Goal: Task Accomplishment & Management: Manage account settings

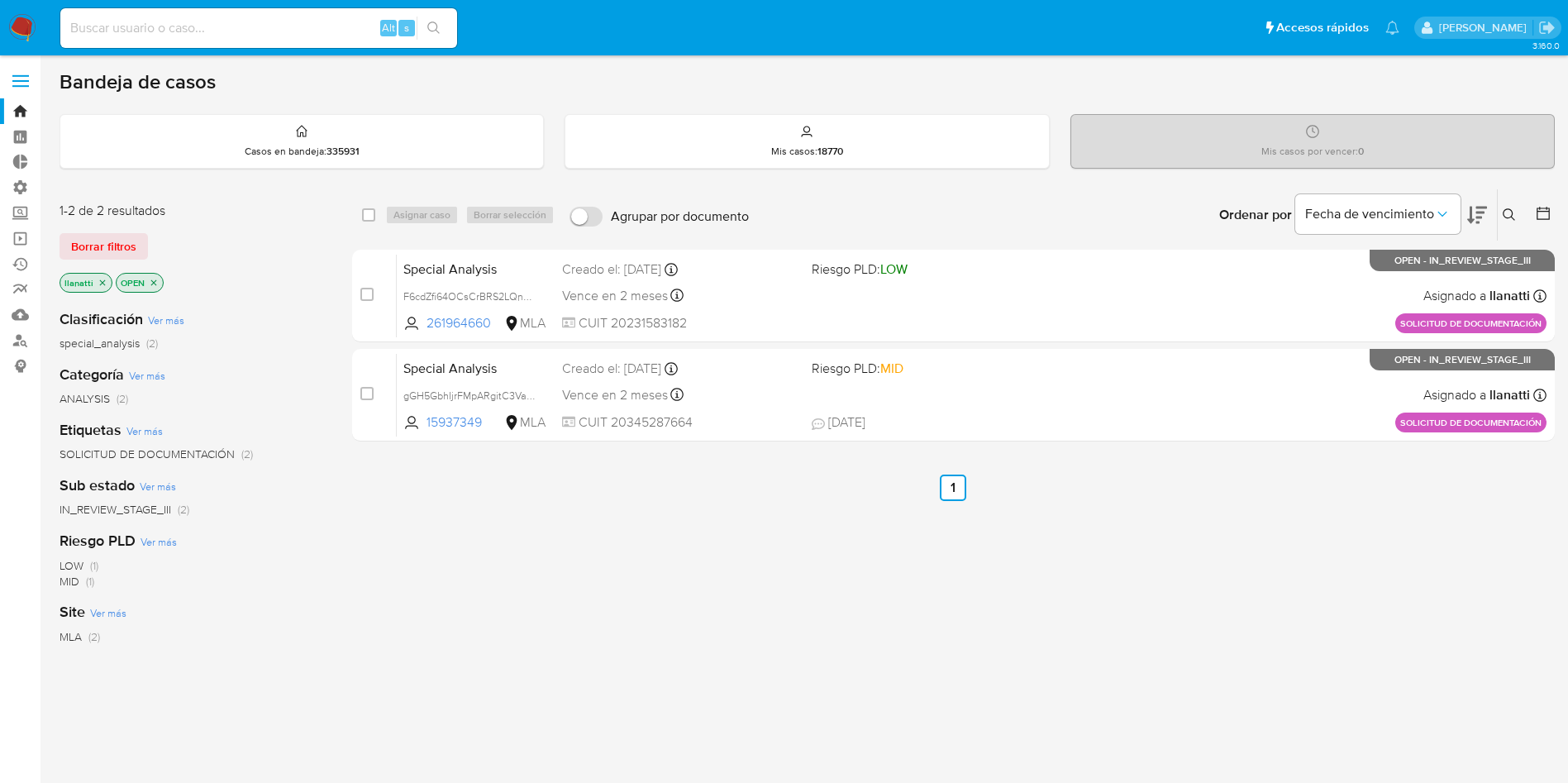
click at [88, 242] on span "Borrar filtros" at bounding box center [104, 246] width 65 height 24
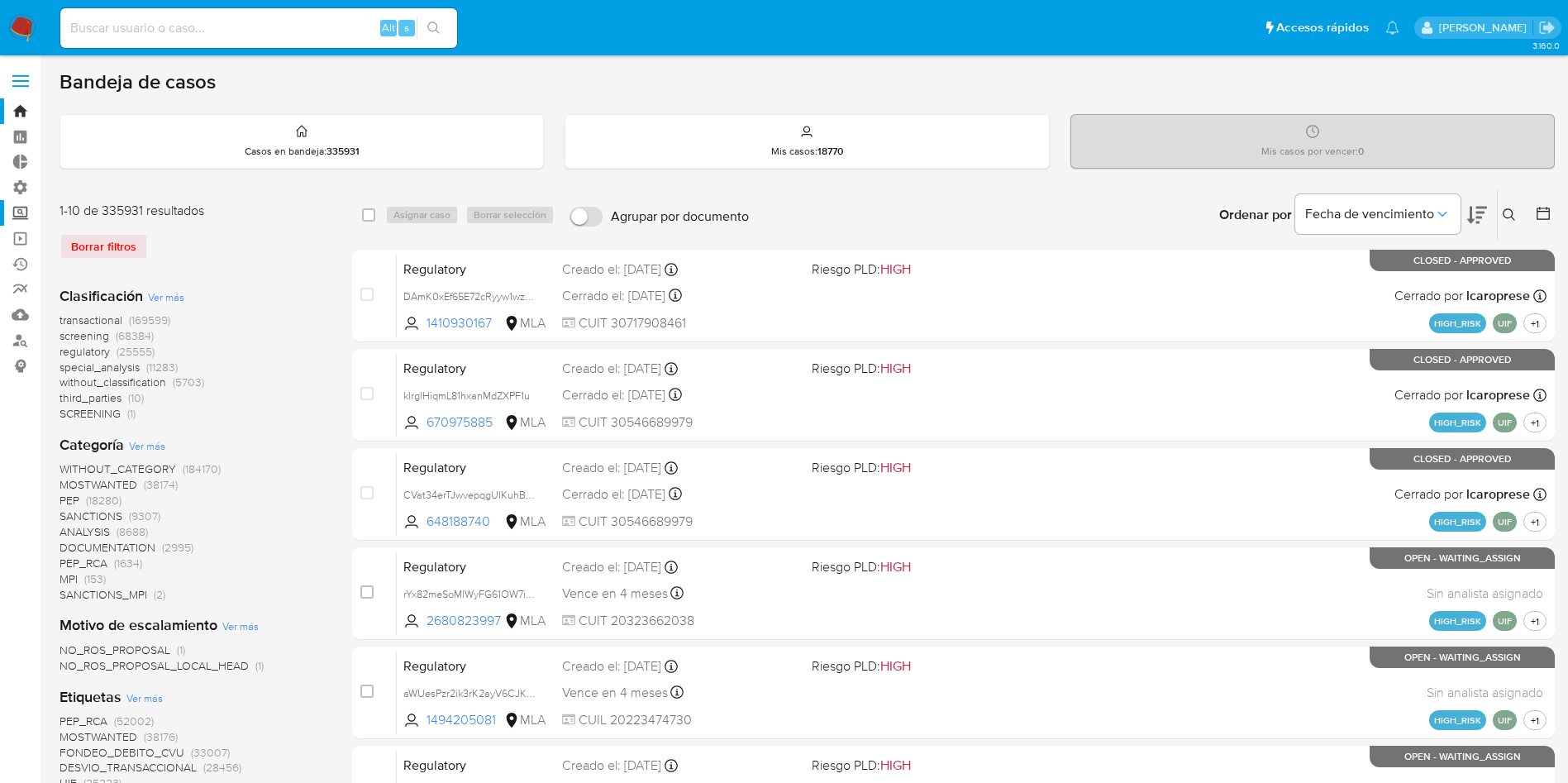
click at [10, 207] on label "Screening" at bounding box center [99, 212] width 197 height 25
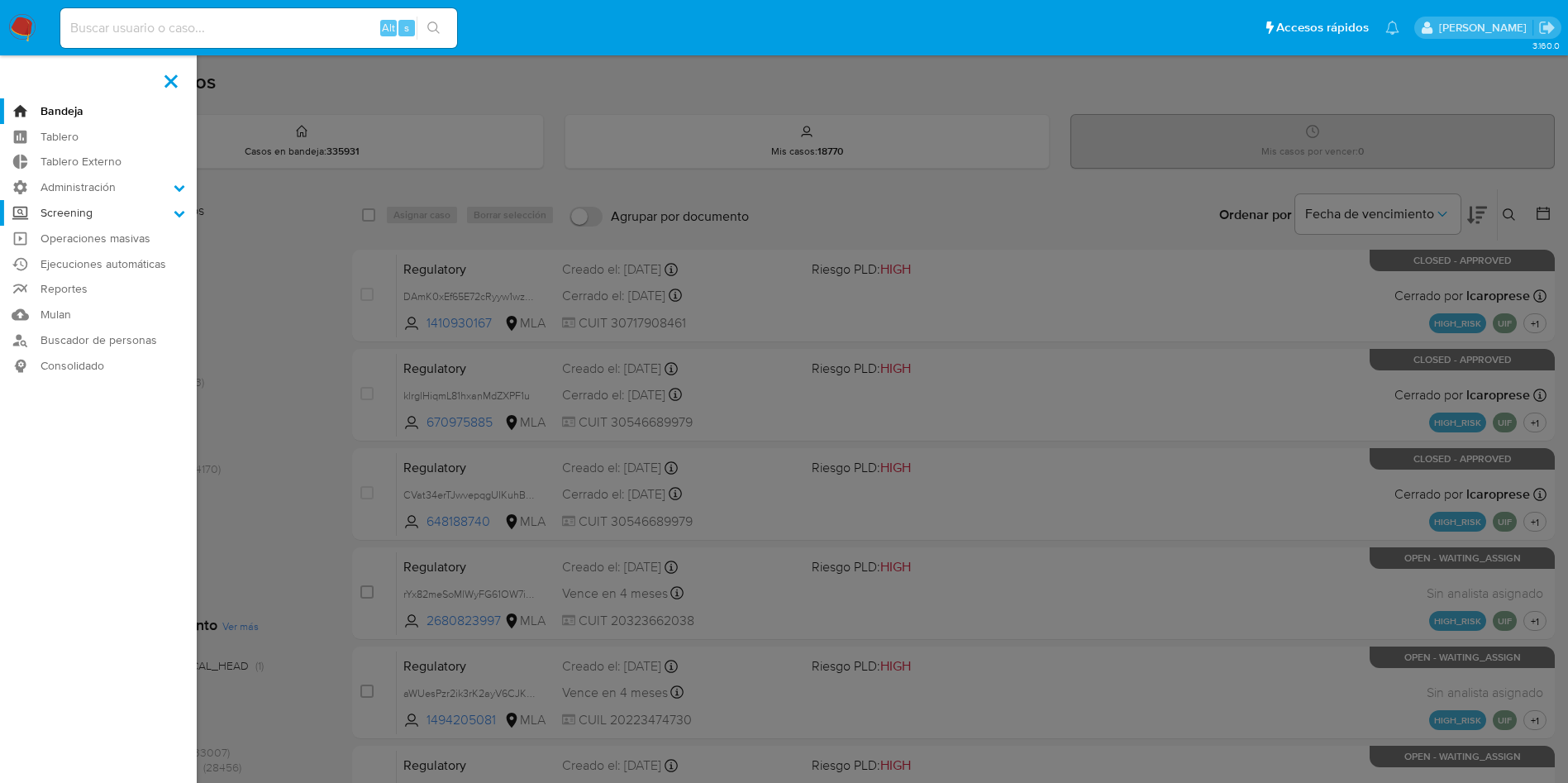
click at [0, 0] on input "Screening" at bounding box center [0, 0] width 0 height 0
click at [165, 212] on label "Screening" at bounding box center [99, 212] width 197 height 25
click at [0, 0] on input "Screening" at bounding box center [0, 0] width 0 height 0
click at [165, 212] on label "Screening" at bounding box center [99, 212] width 197 height 25
click at [0, 0] on input "Screening" at bounding box center [0, 0] width 0 height 0
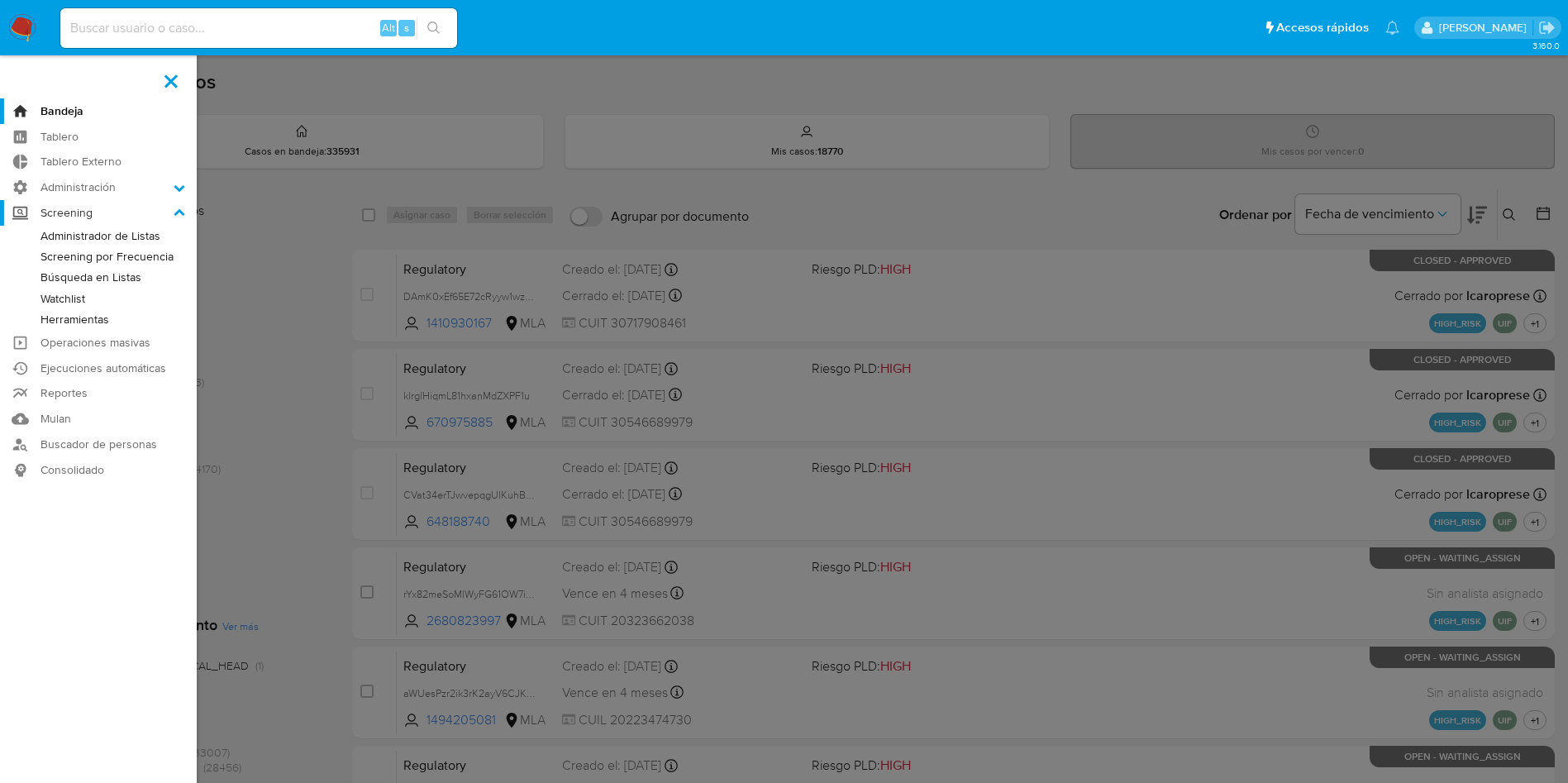
click at [181, 212] on icon at bounding box center [180, 212] width 10 height 7
click at [0, 0] on input "Screening" at bounding box center [0, 0] width 0 height 0
click at [110, 189] on label "Administración" at bounding box center [99, 187] width 197 height 25
click at [0, 0] on input "Administración" at bounding box center [0, 0] width 0 height 0
click at [98, 289] on link "Configuración de Casos" at bounding box center [99, 294] width 197 height 21
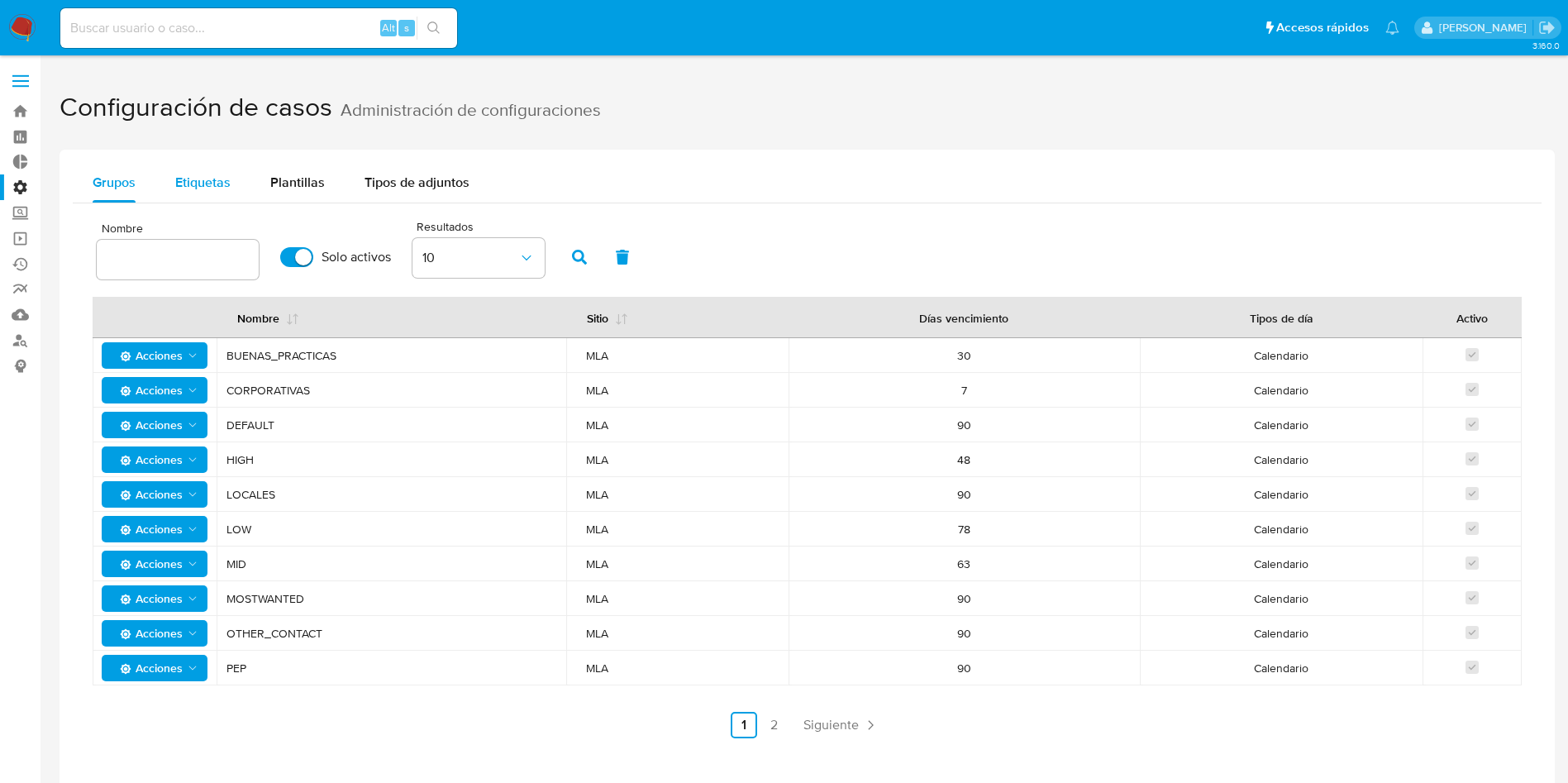
click at [228, 179] on span "Etiquetas" at bounding box center [203, 182] width 56 height 19
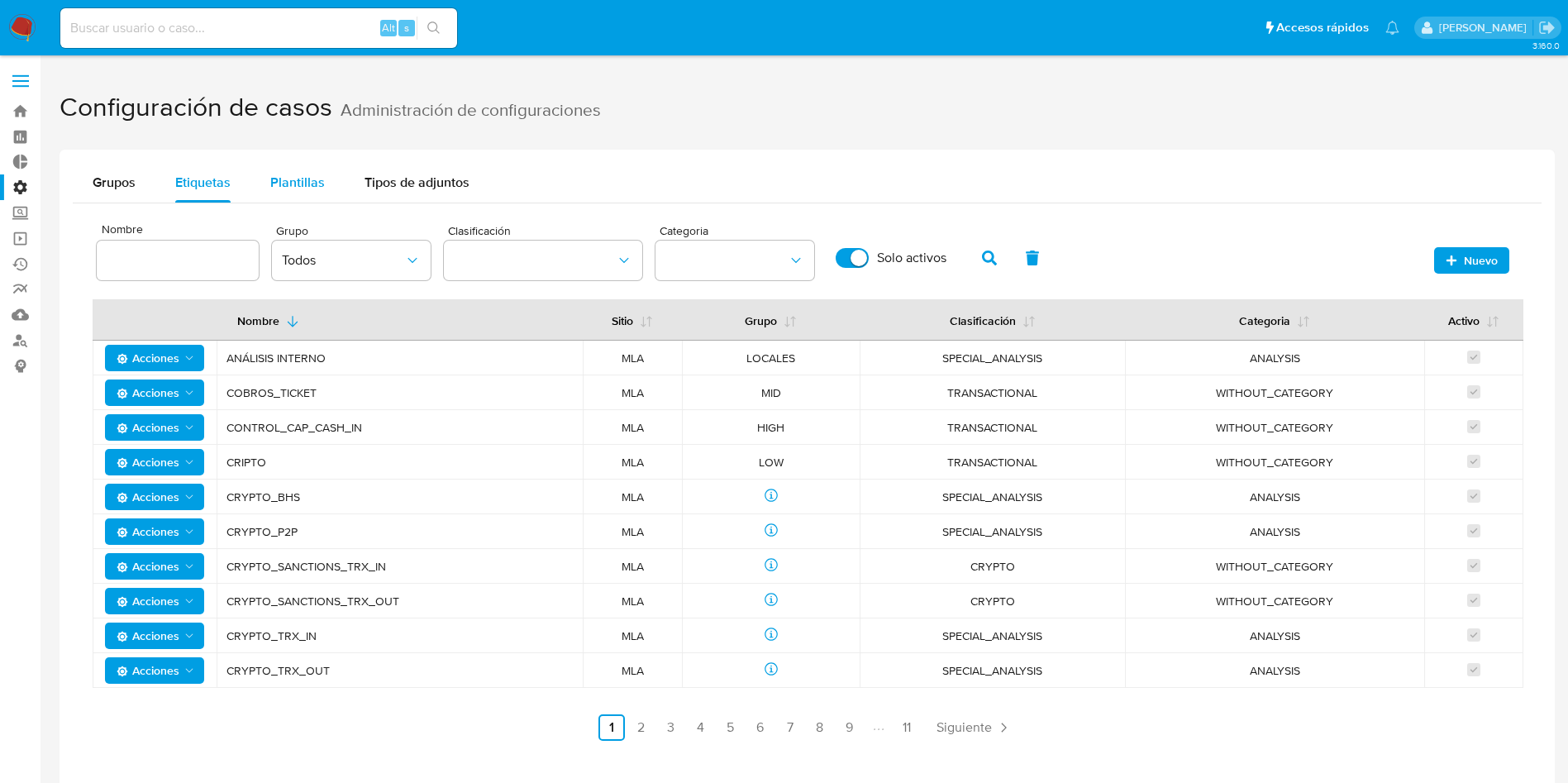
click at [300, 182] on span "Plantillas" at bounding box center [297, 182] width 55 height 19
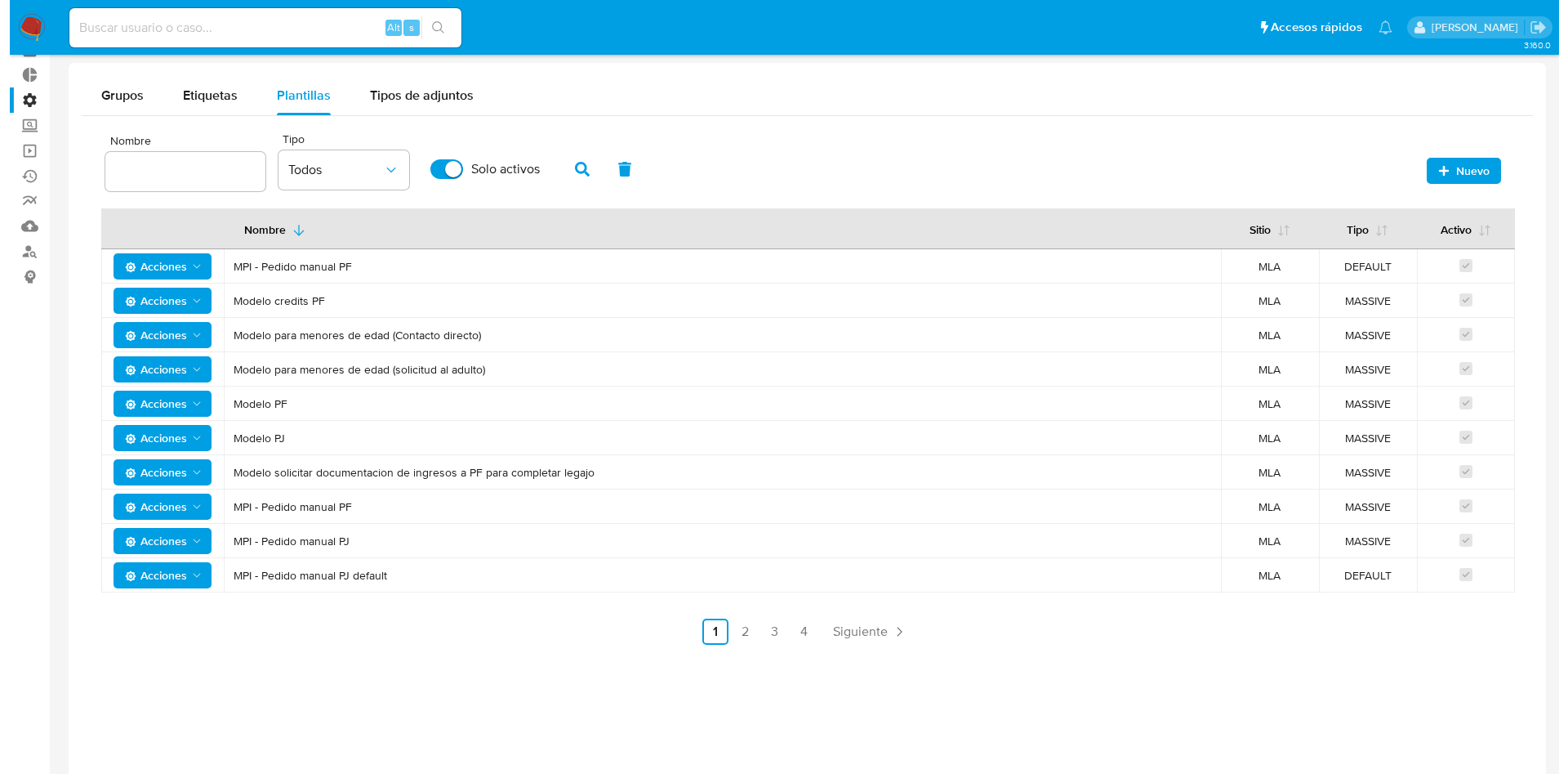
scroll to position [122, 0]
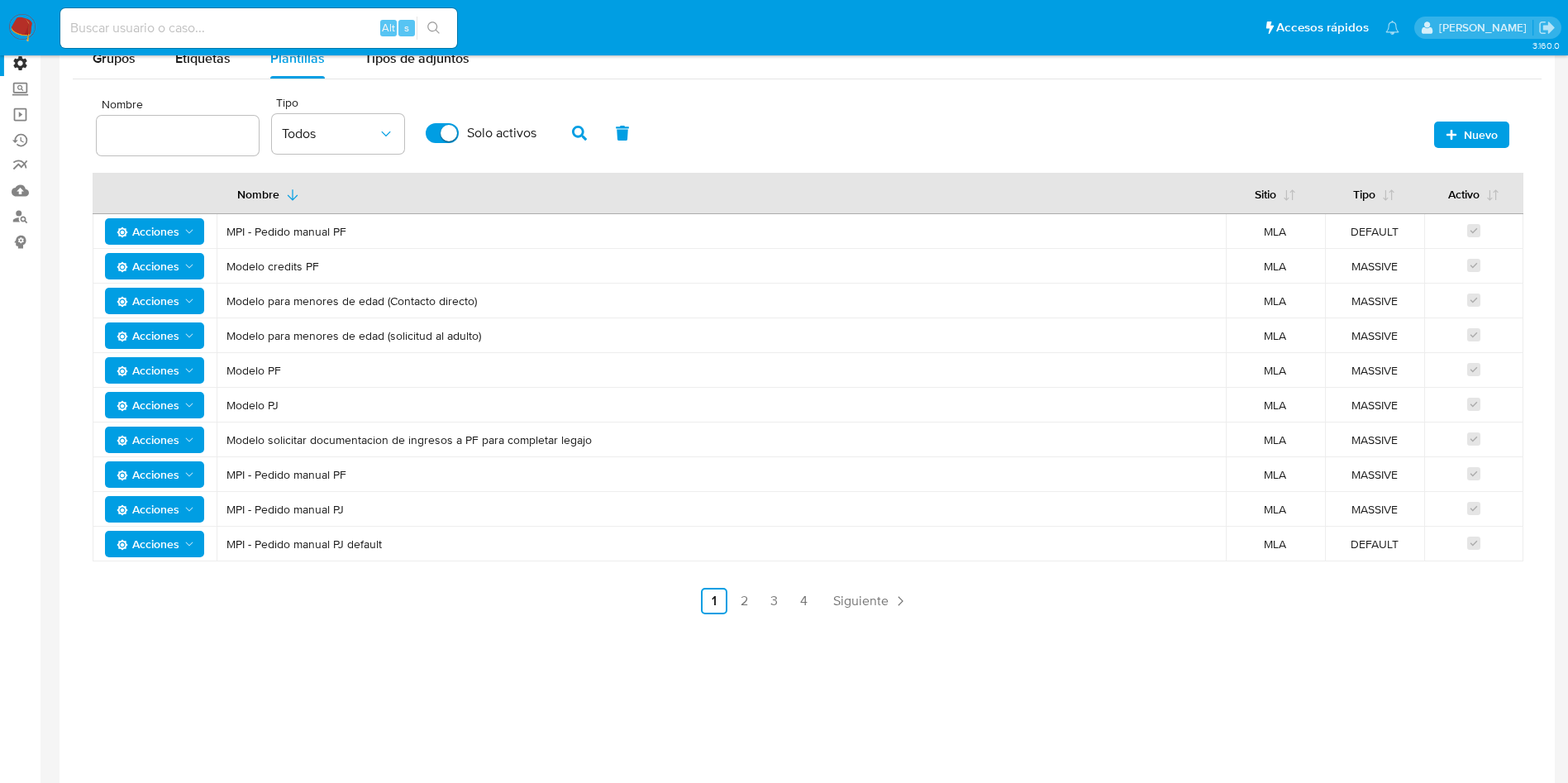
click at [159, 144] on input "text" at bounding box center [178, 135] width 162 height 22
type input "mpi"
click at [578, 143] on span "button" at bounding box center [579, 133] width 15 height 28
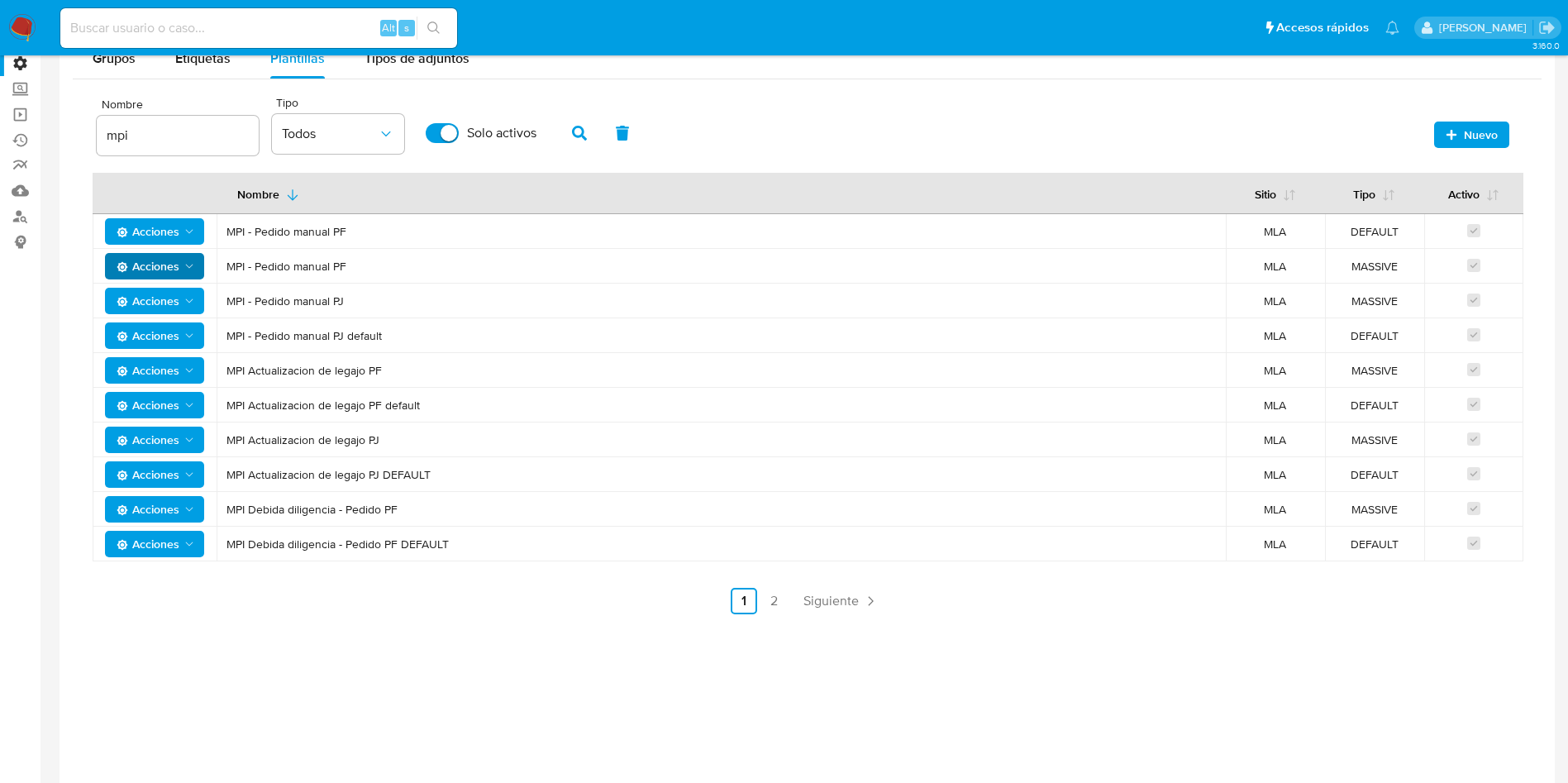
click at [151, 266] on span "Acciones" at bounding box center [148, 266] width 63 height 26
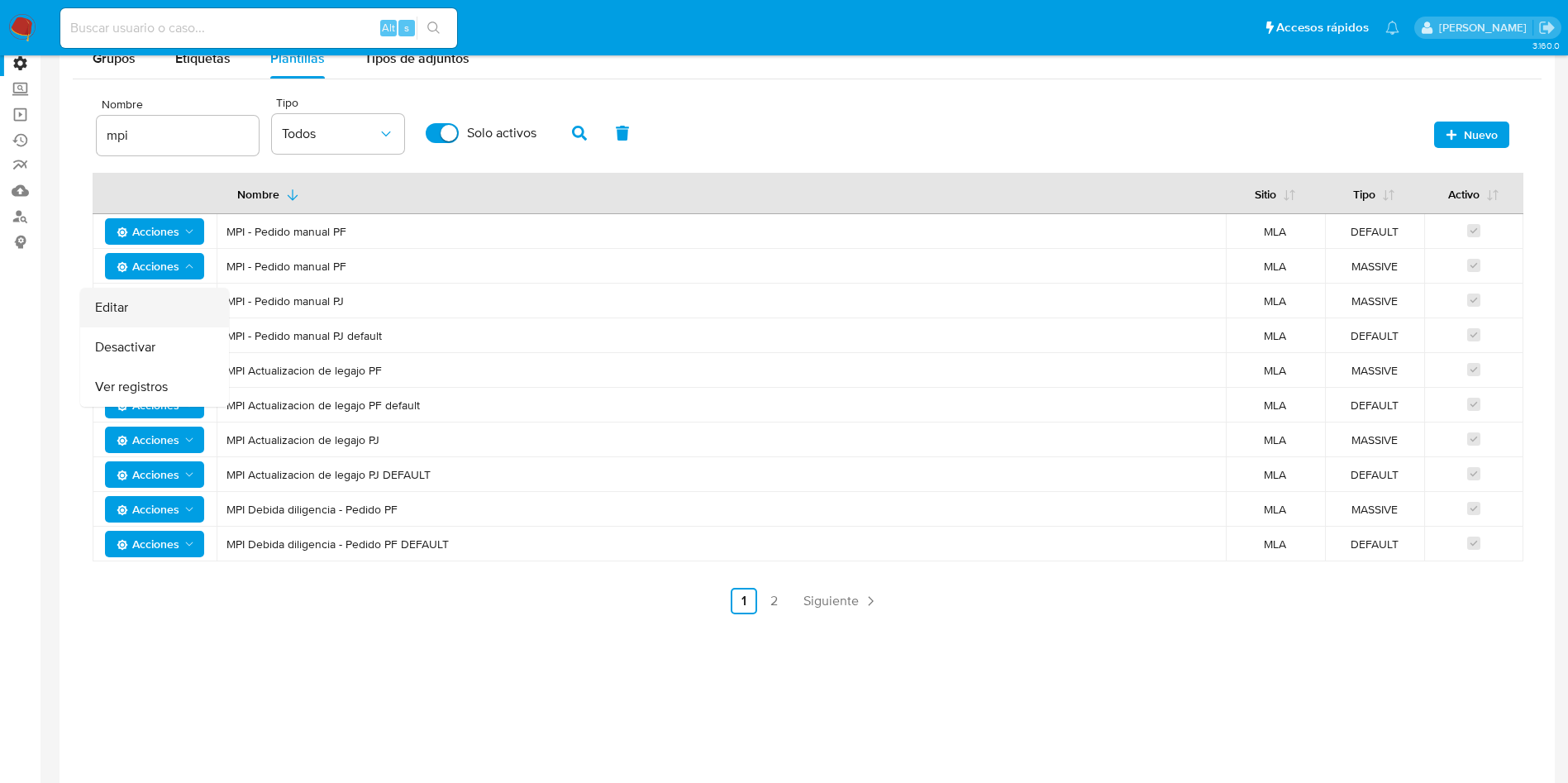
click at [153, 300] on button "Editar" at bounding box center [154, 307] width 149 height 39
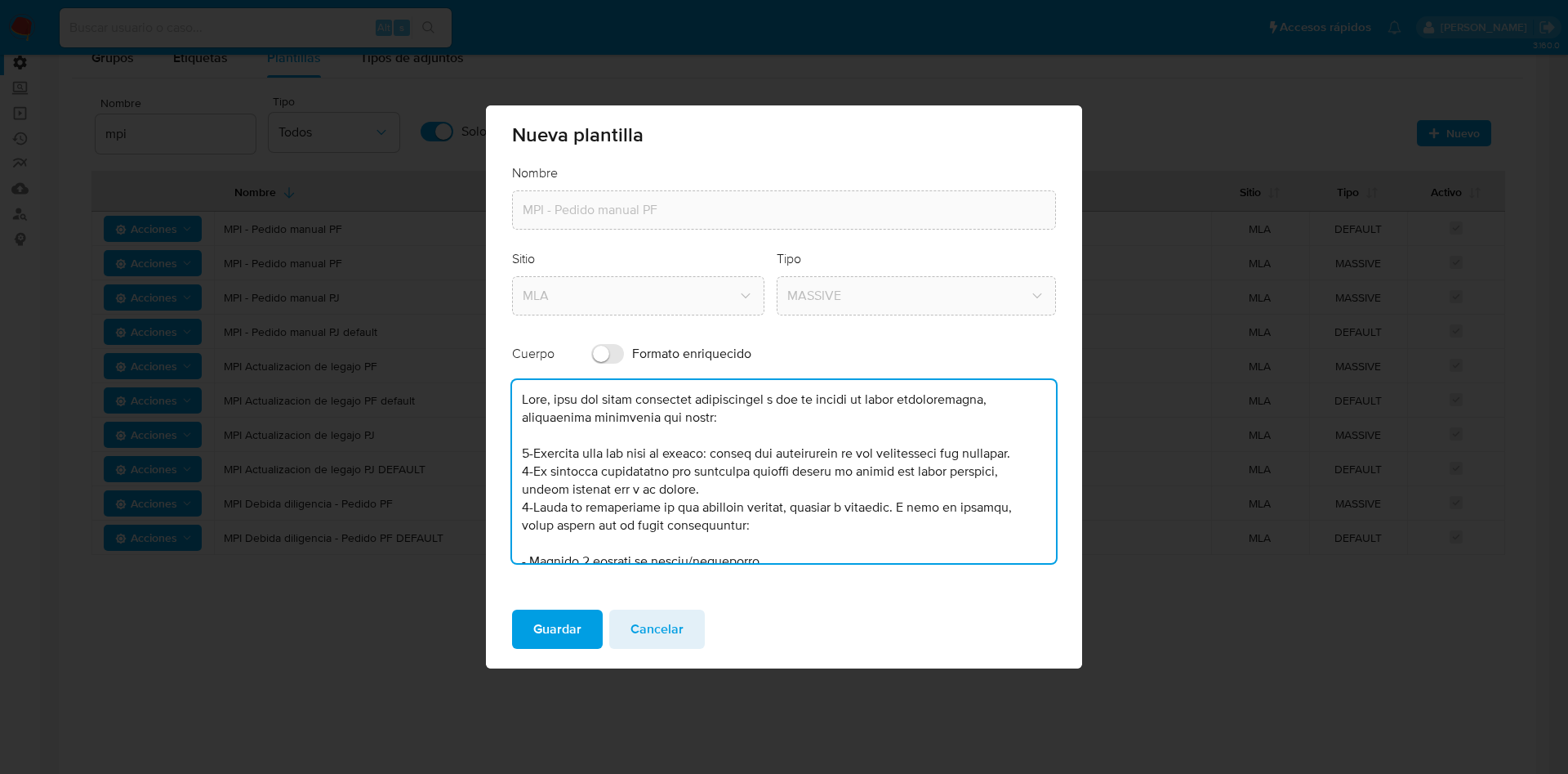
drag, startPoint x: 524, startPoint y: 451, endPoint x: 656, endPoint y: 508, distance: 143.8
click at [656, 508] on textarea at bounding box center [783, 471] width 544 height 183
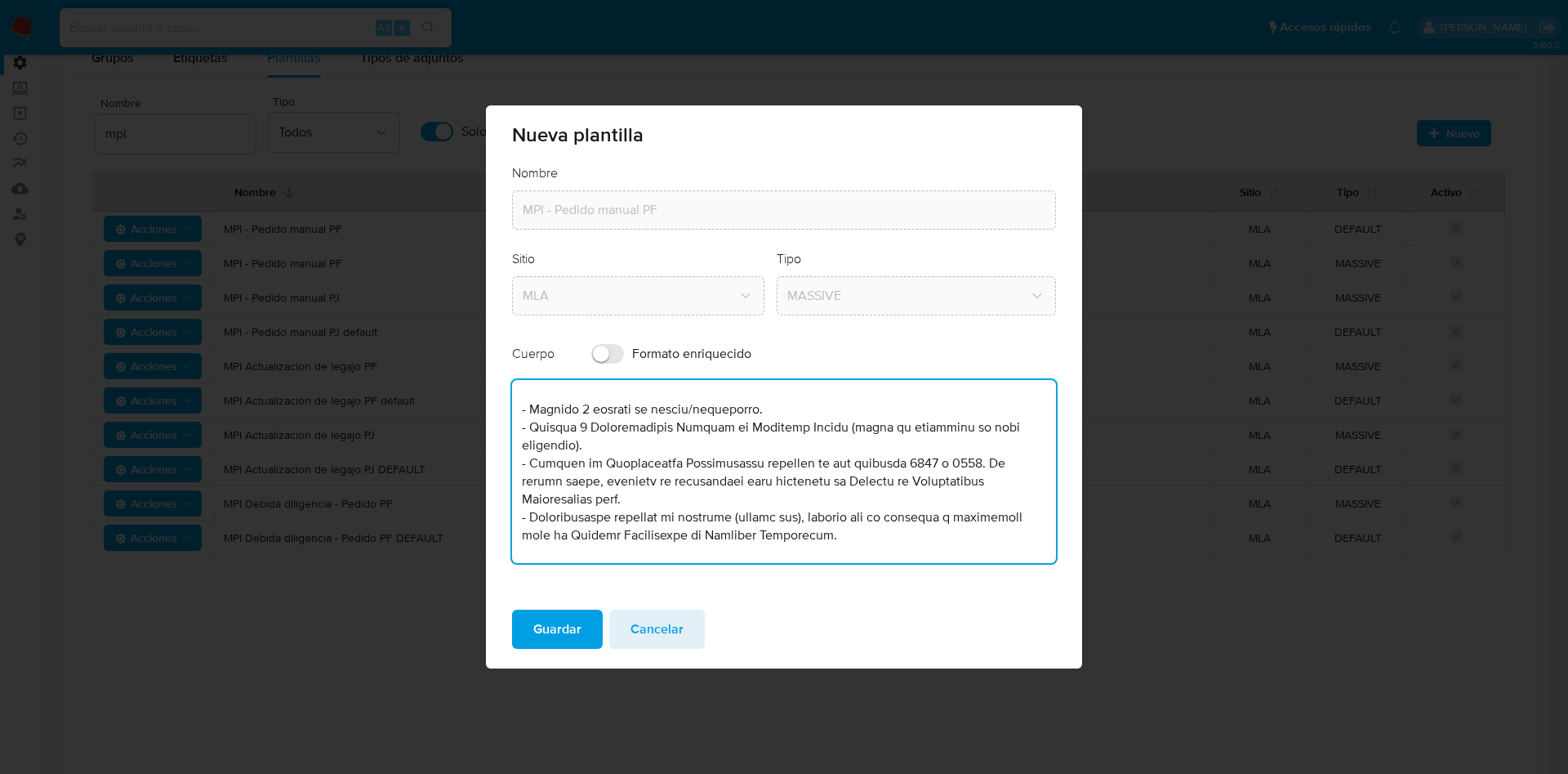
scroll to position [341, 0]
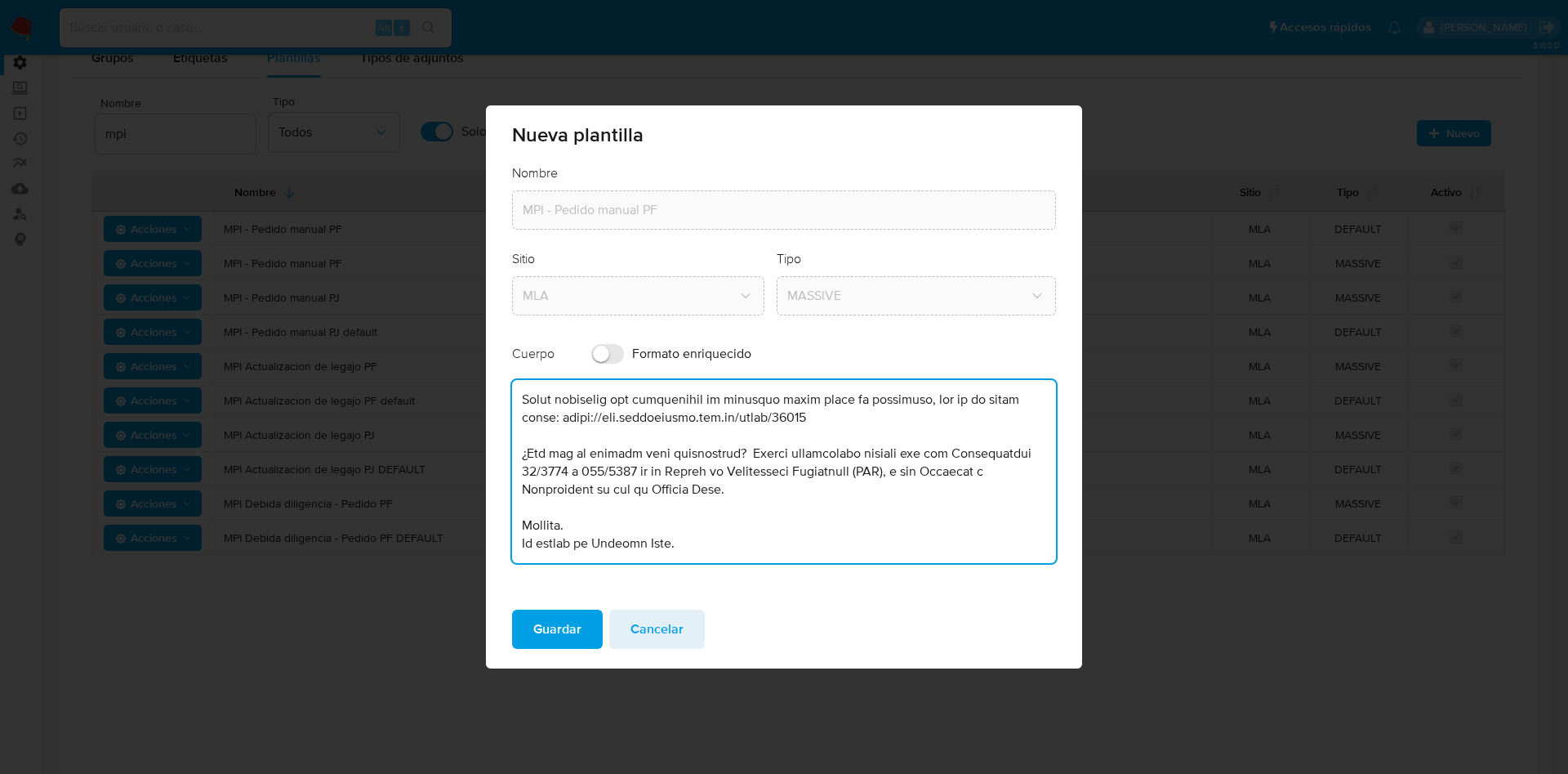
click at [683, 603] on div "Guardar Cancelar" at bounding box center [784, 632] width 596 height 72
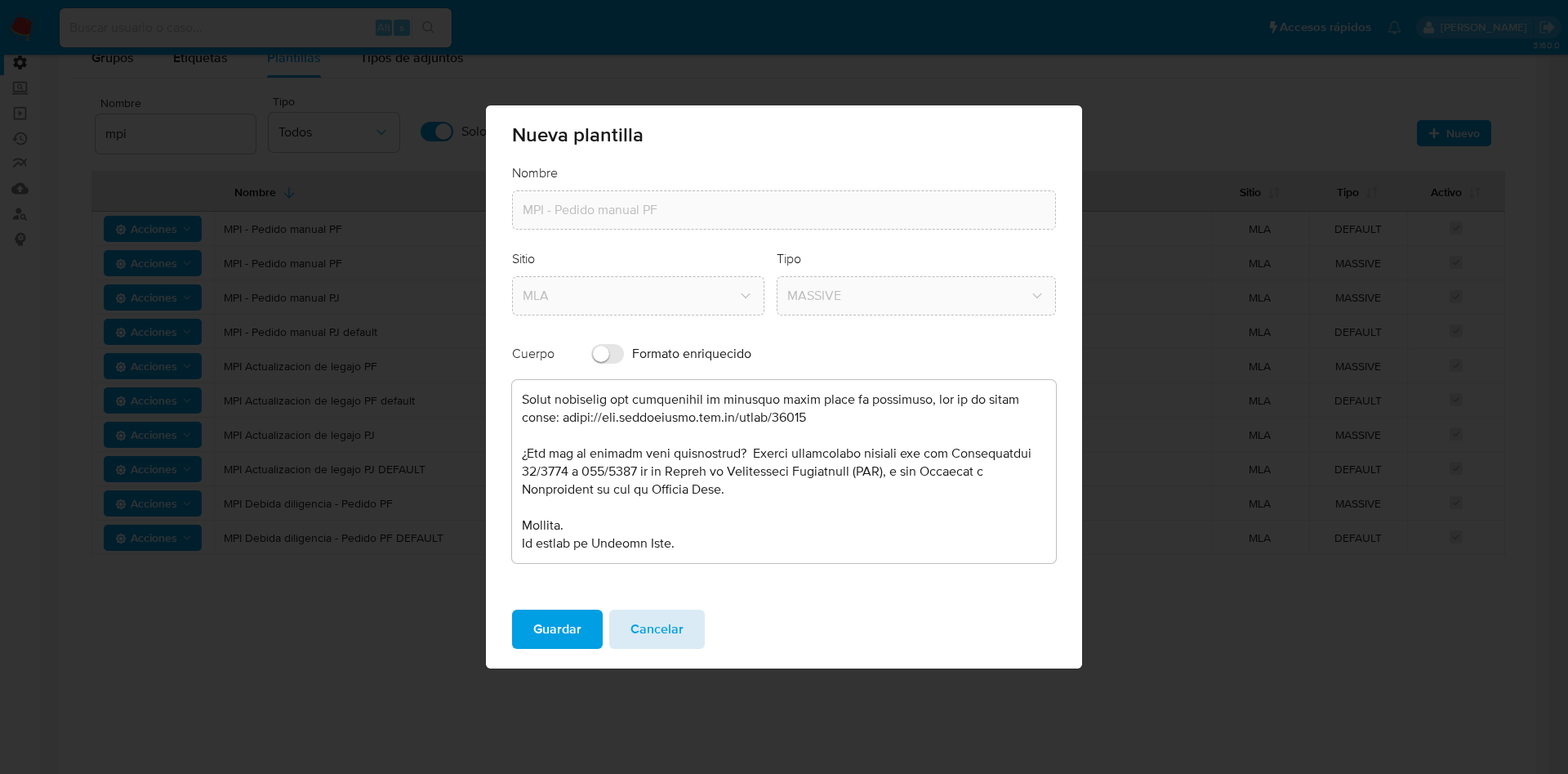
click at [670, 622] on span "Cancelar" at bounding box center [657, 629] width 53 height 36
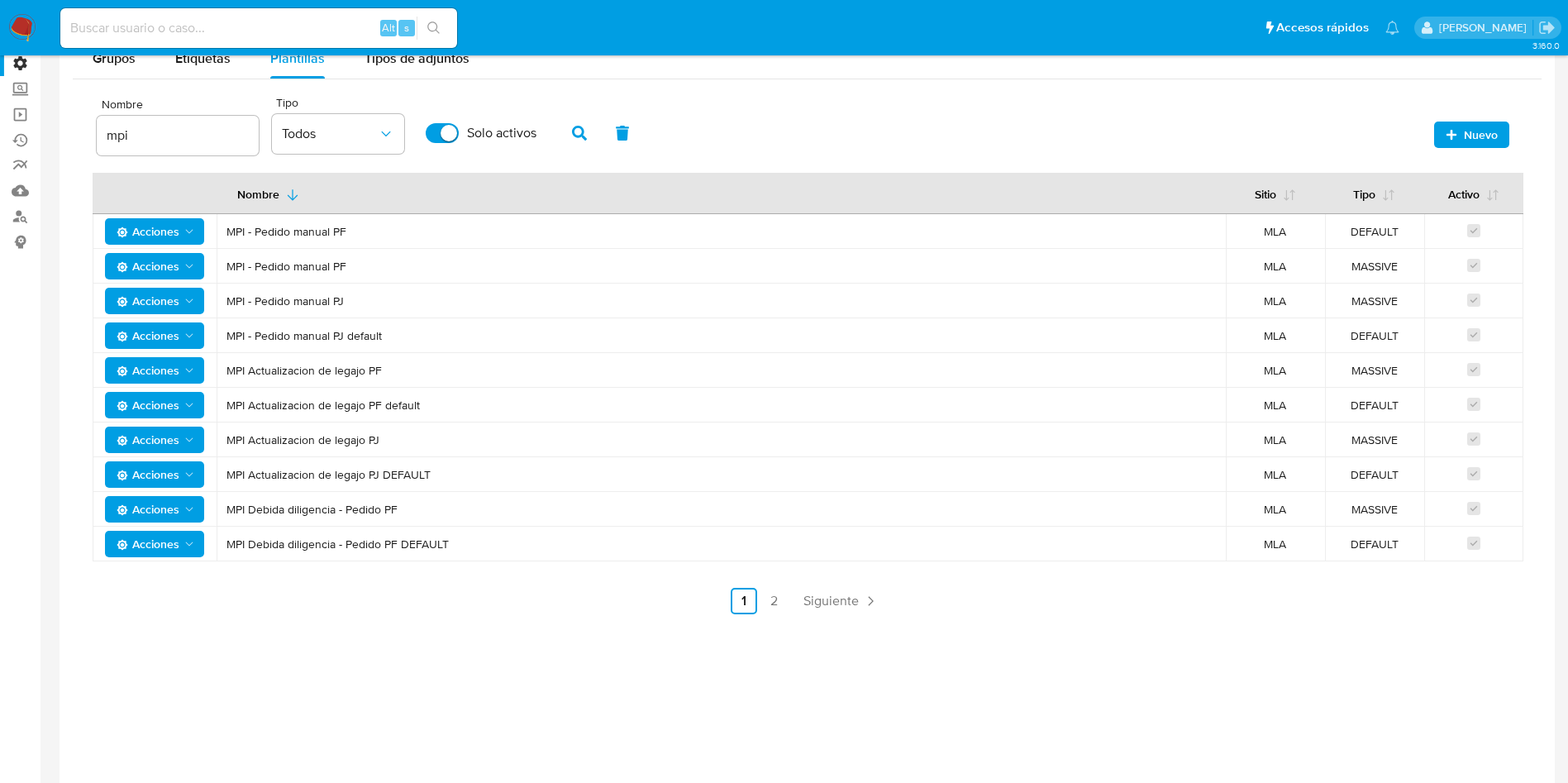
click at [167, 438] on span "Acciones" at bounding box center [148, 439] width 63 height 26
click at [157, 485] on button "Editar" at bounding box center [154, 480] width 149 height 39
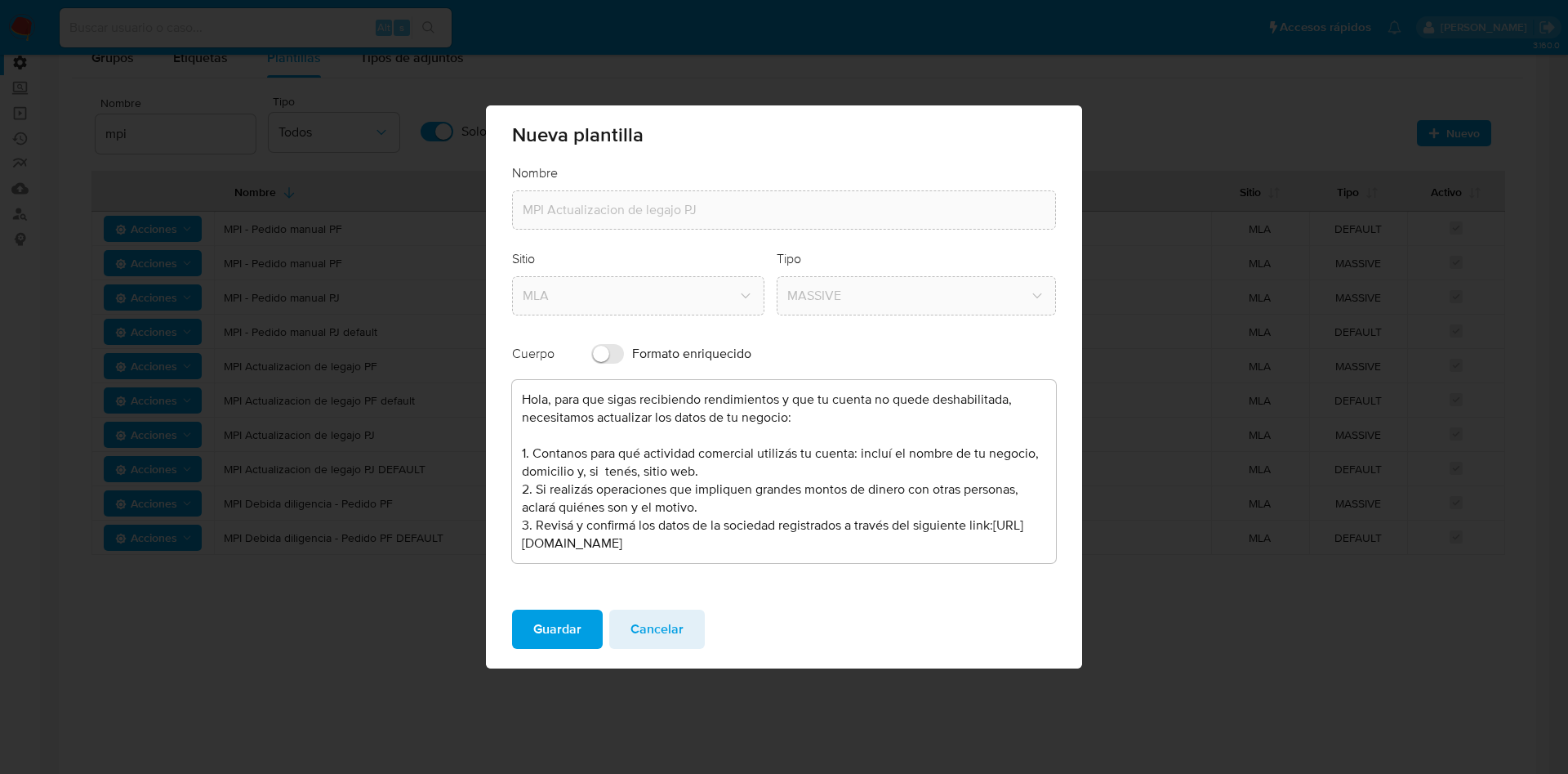
drag, startPoint x: 669, startPoint y: 619, endPoint x: 663, endPoint y: 613, distance: 8.5
click at [667, 617] on span "Cancelar" at bounding box center [657, 629] width 53 height 36
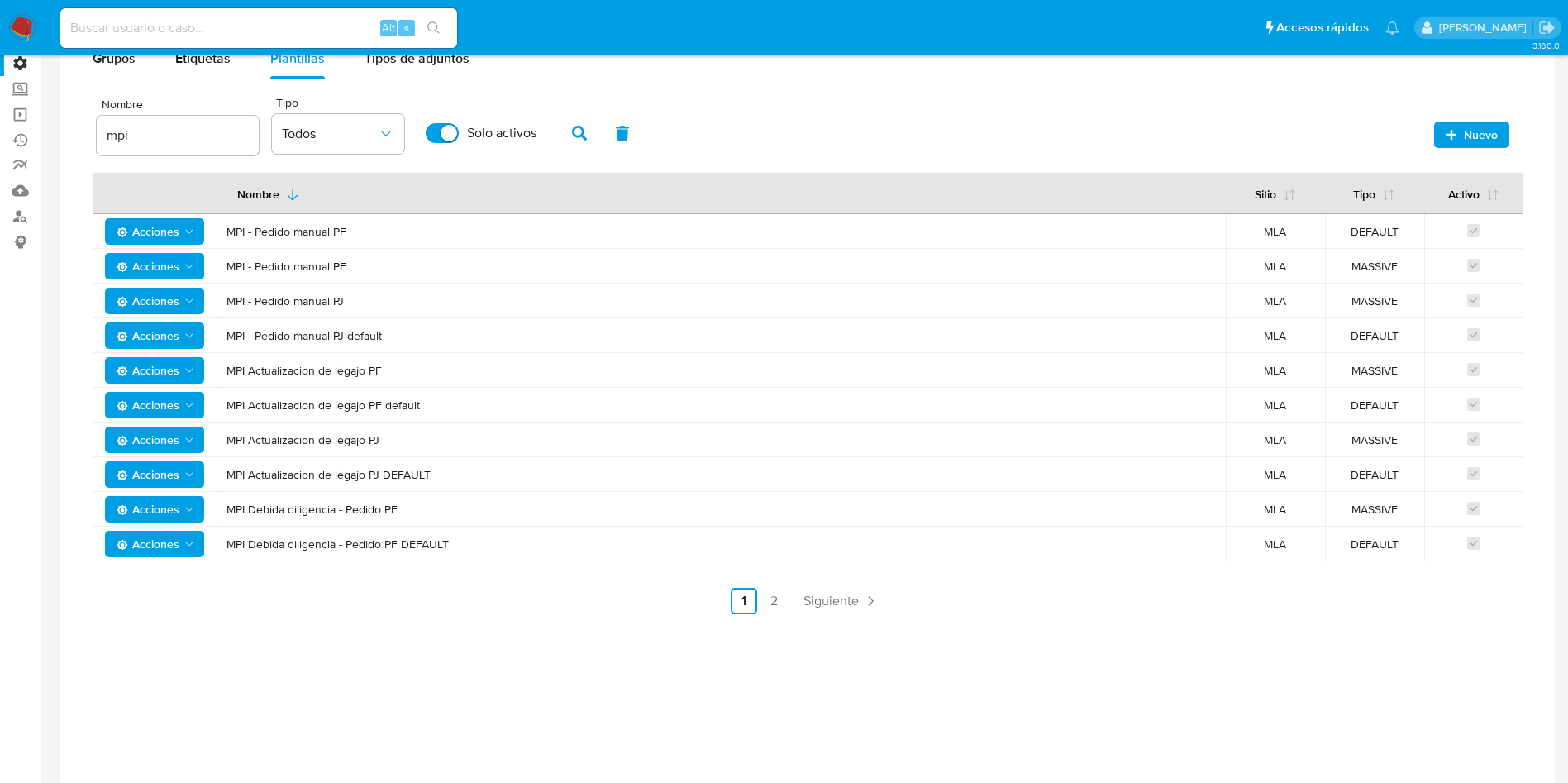
drag, startPoint x: 363, startPoint y: 509, endPoint x: 243, endPoint y: 513, distance: 120.1
click at [243, 513] on span "MPI Debida diligencia - Pedido PF" at bounding box center [721, 508] width 990 height 15
click at [133, 509] on span "Acciones" at bounding box center [148, 509] width 63 height 26
click at [164, 553] on button "Editar" at bounding box center [154, 550] width 149 height 39
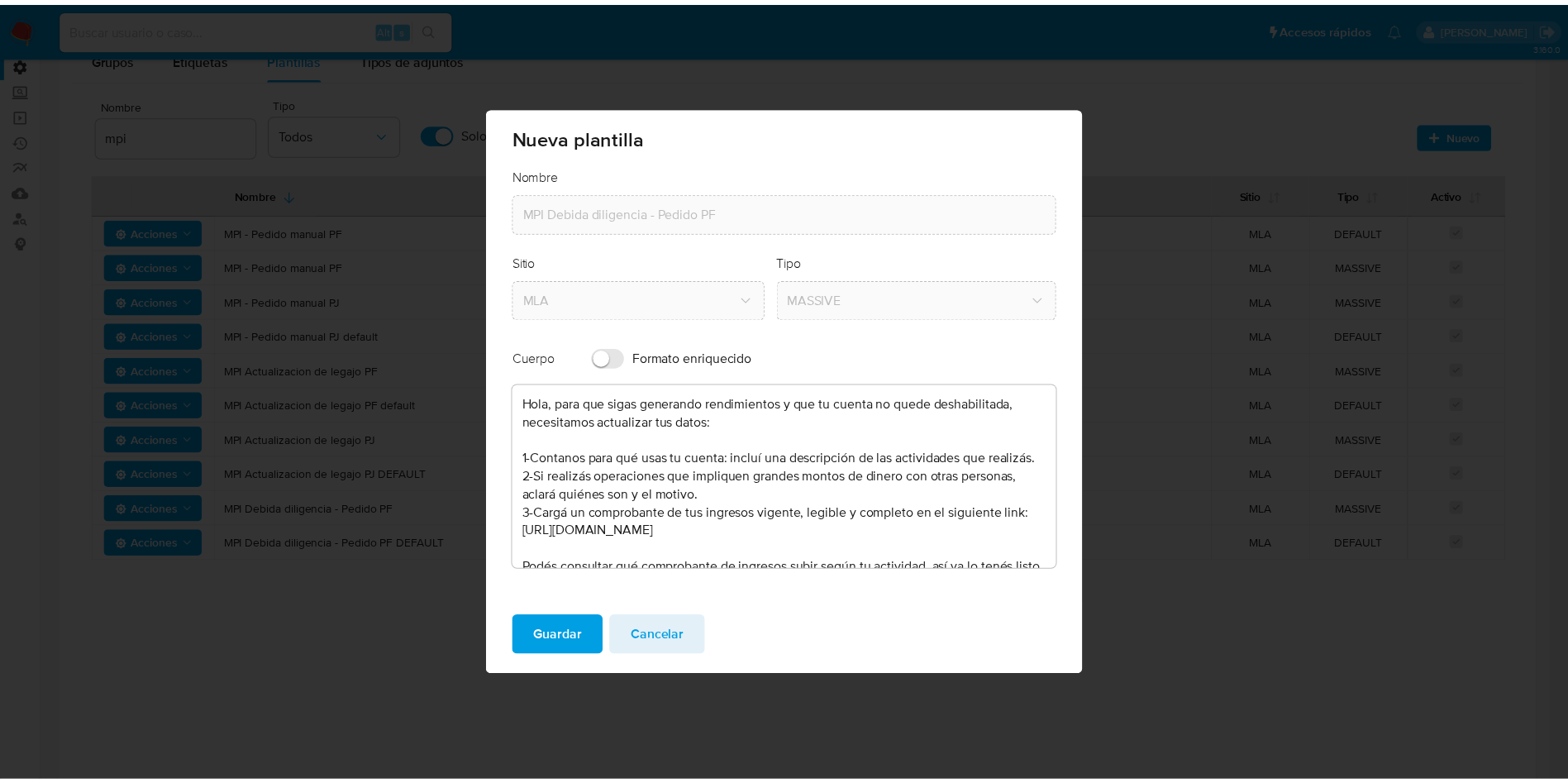
scroll to position [200, 0]
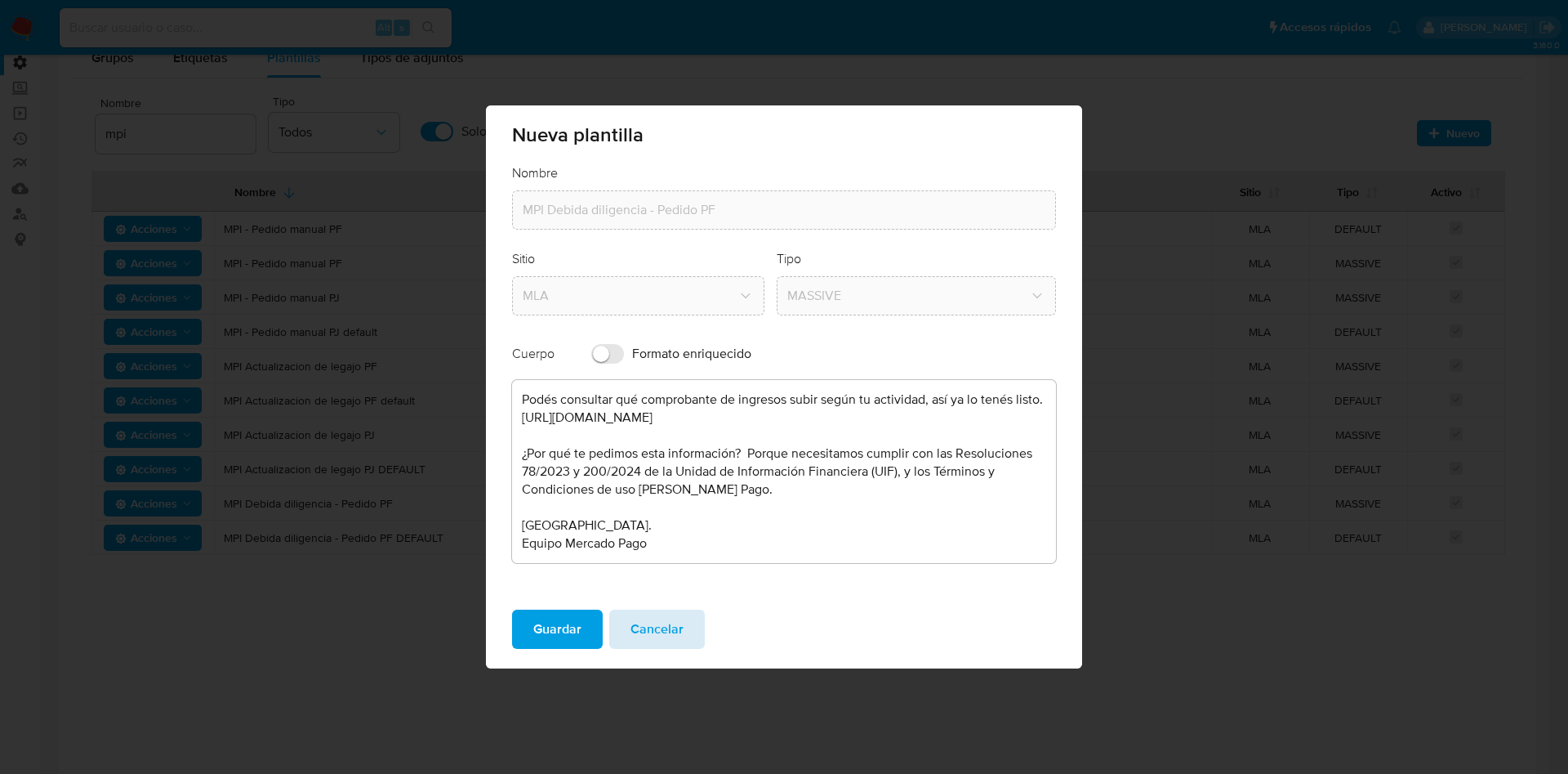
click at [654, 627] on span "Cancelar" at bounding box center [657, 629] width 53 height 36
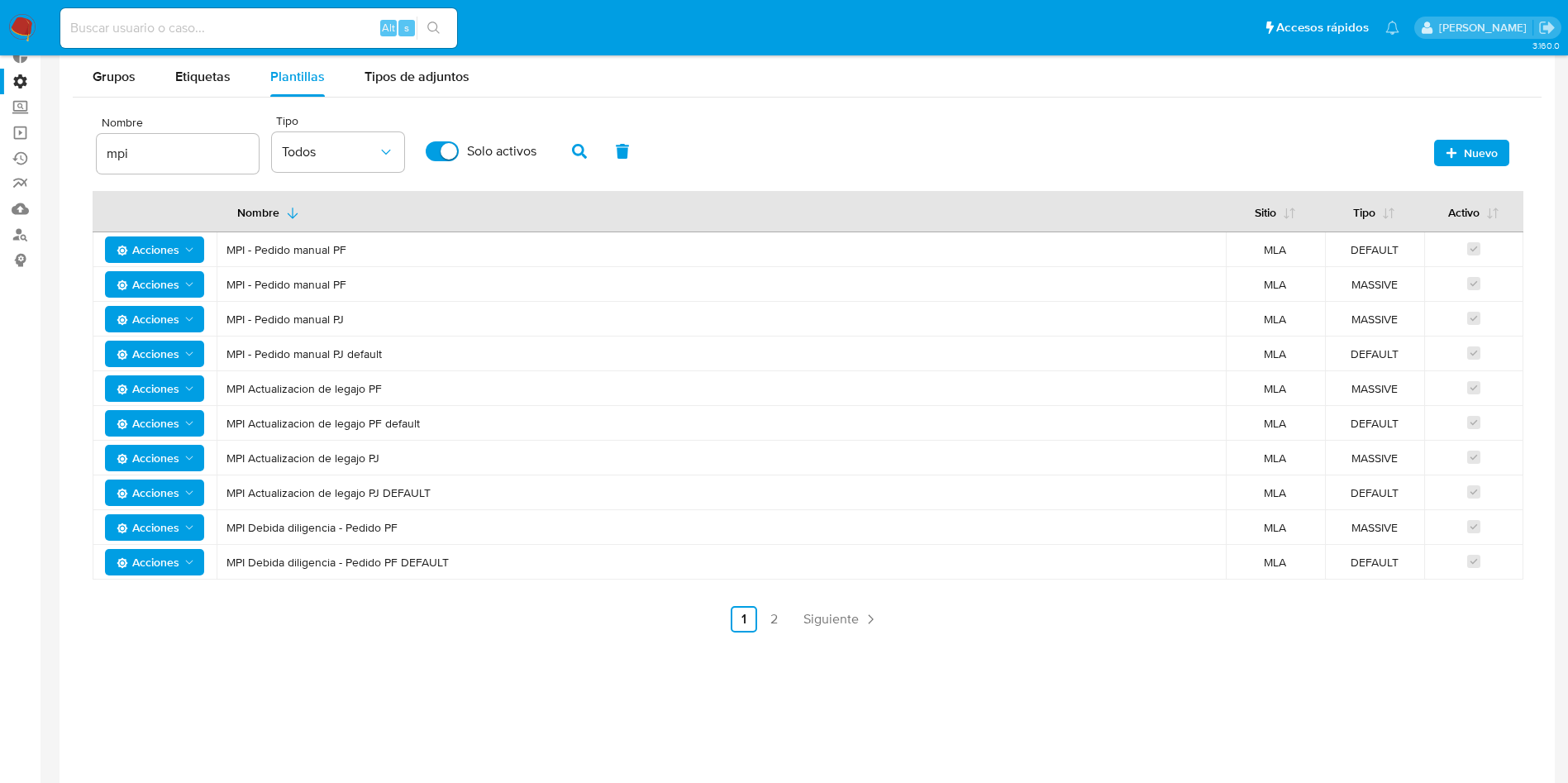
scroll to position [0, 0]
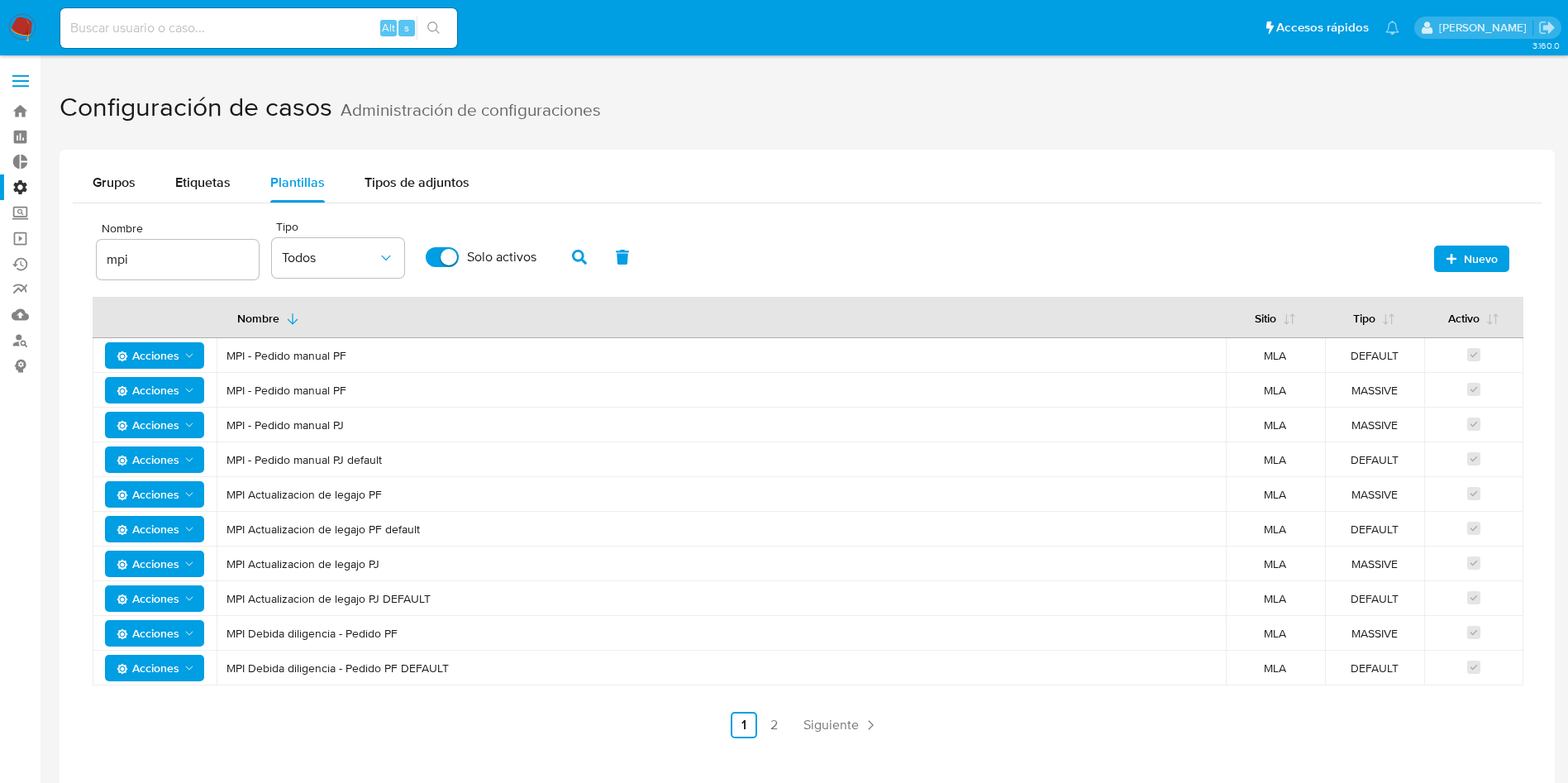
click at [28, 15] on img at bounding box center [22, 28] width 28 height 28
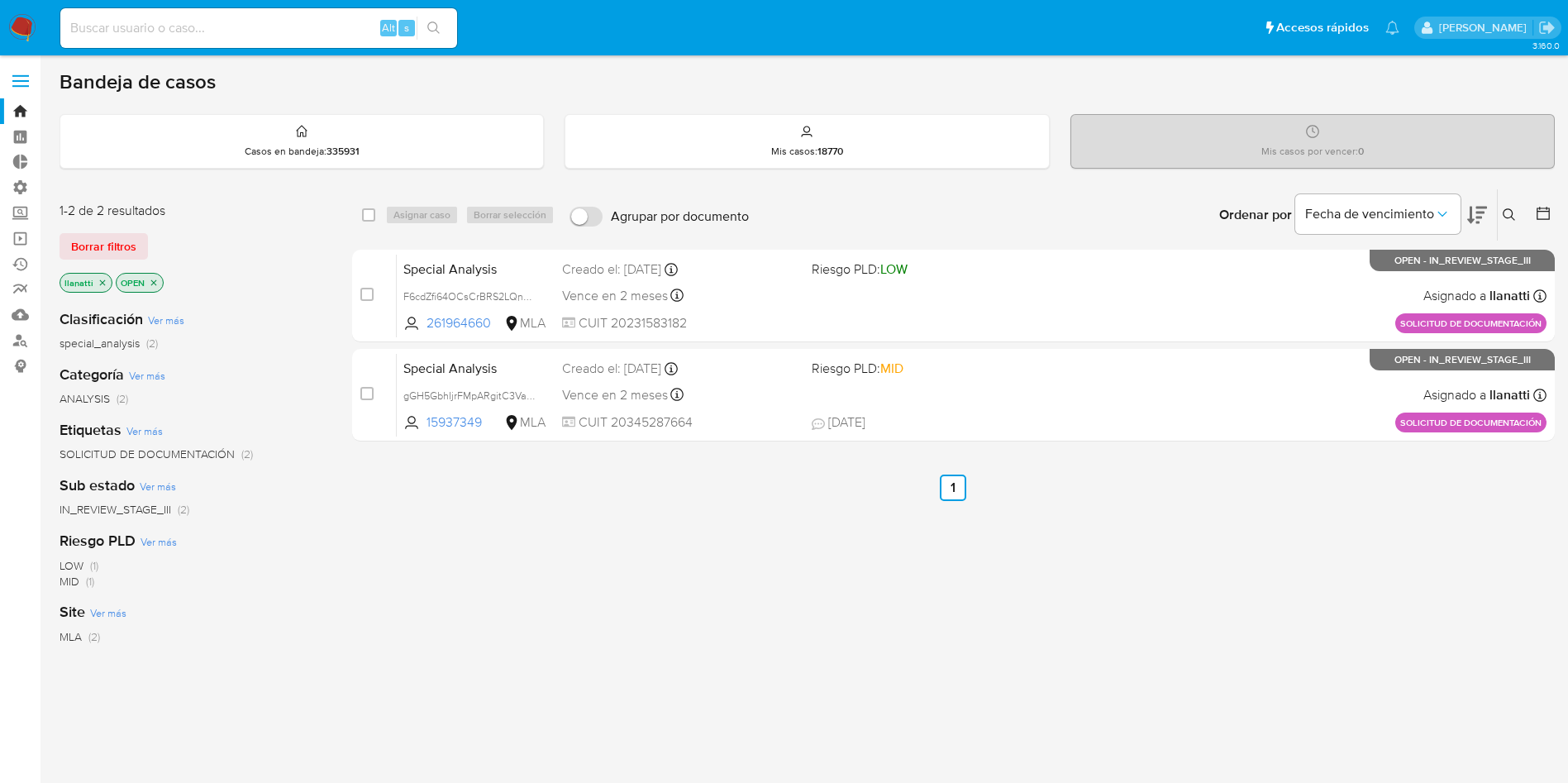
drag, startPoint x: 155, startPoint y: 287, endPoint x: 124, endPoint y: 286, distance: 31.0
click at [154, 287] on icon "close-filter" at bounding box center [153, 282] width 10 height 10
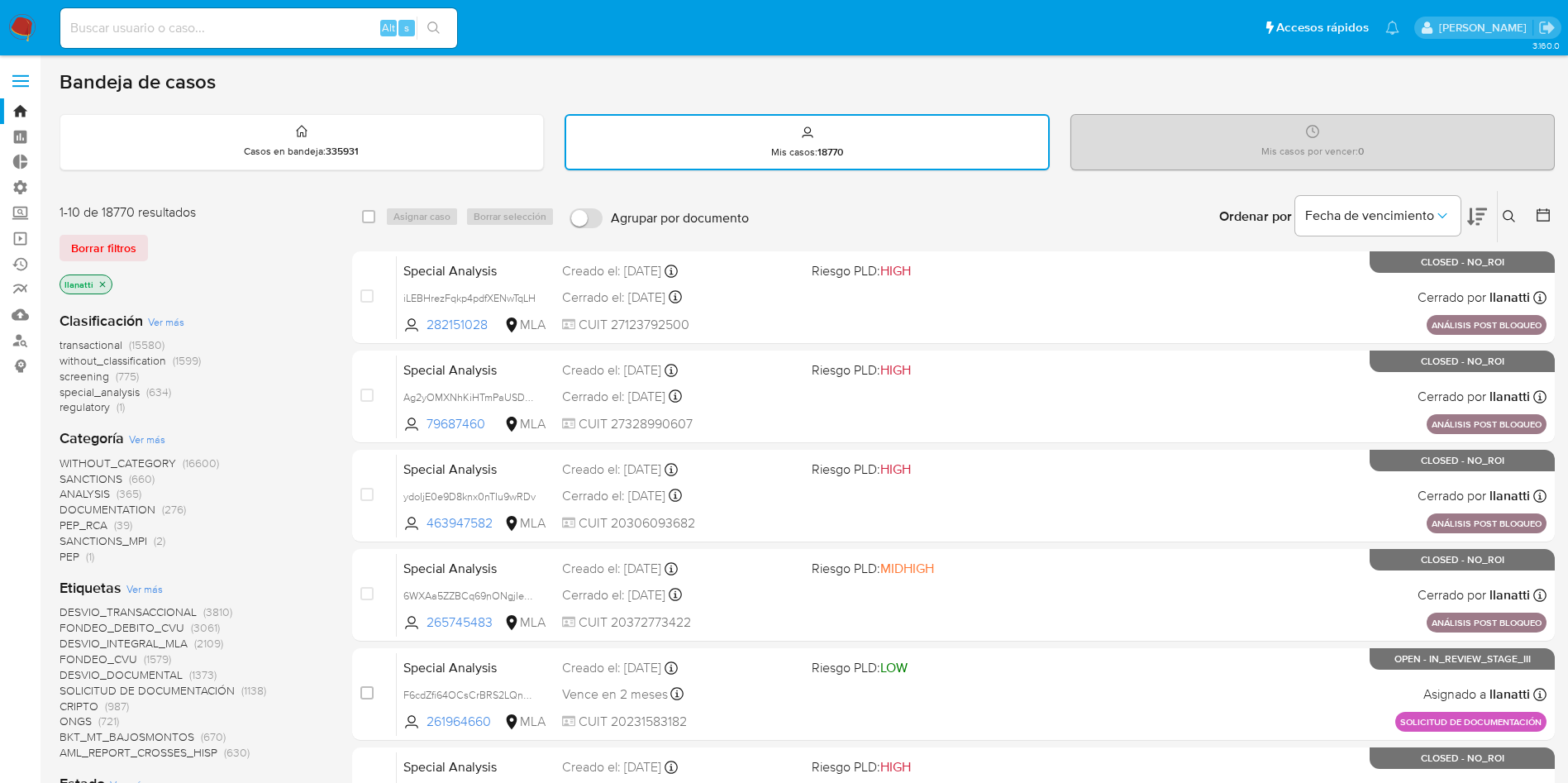
click at [98, 280] on icon "close-filter" at bounding box center [102, 283] width 10 height 10
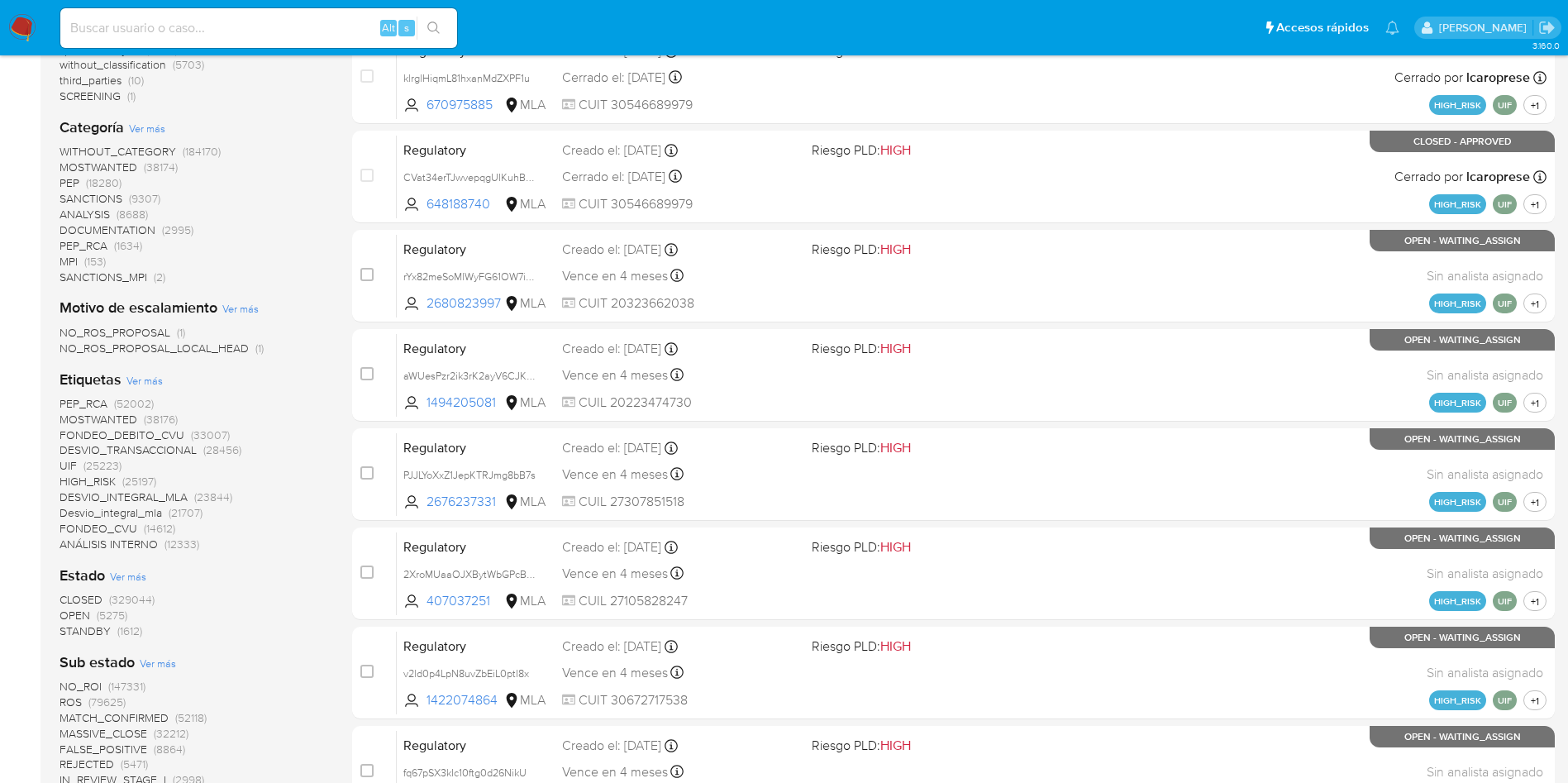
scroll to position [372, 0]
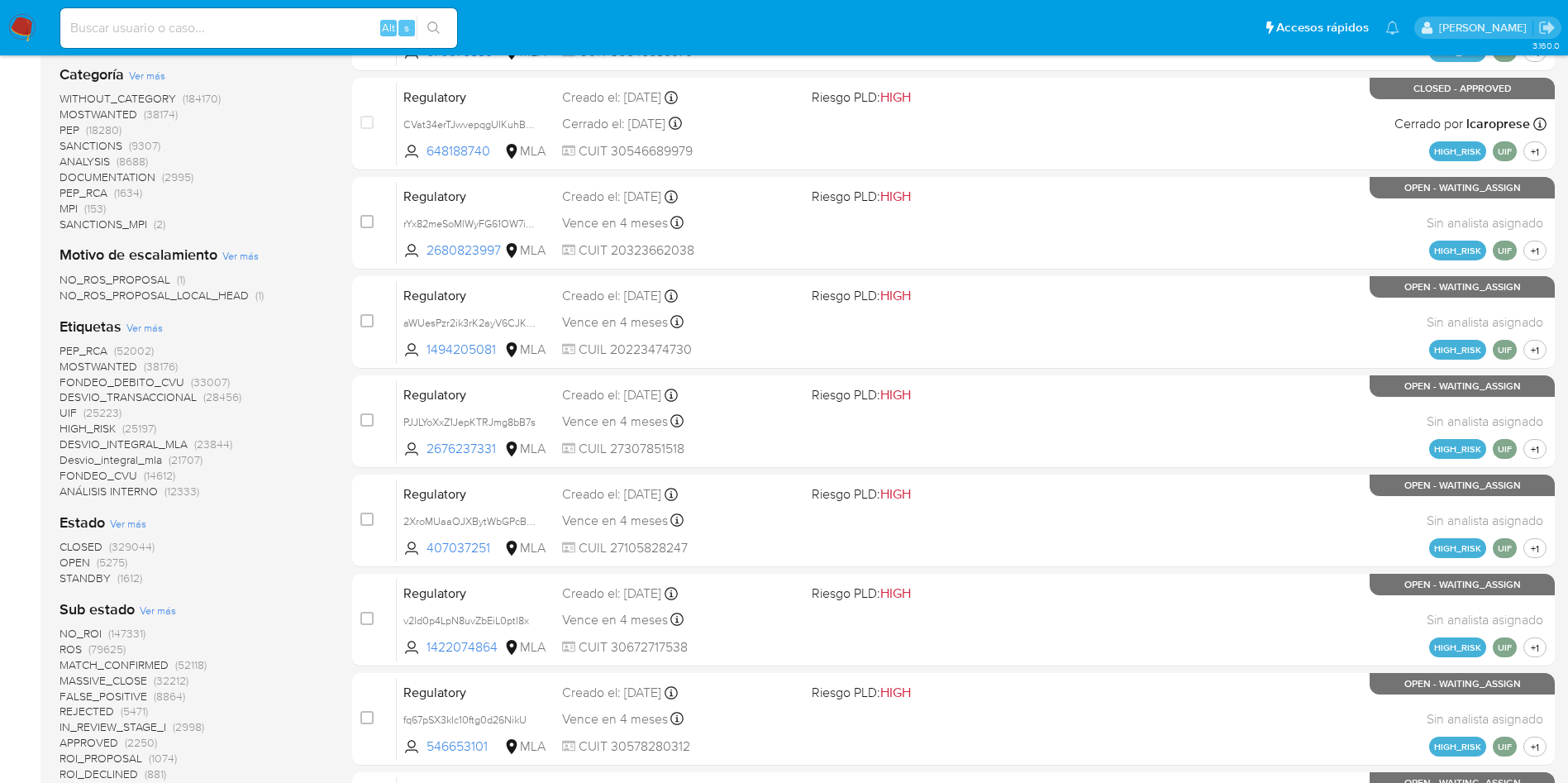
click at [110, 545] on span "(329044)" at bounding box center [132, 546] width 45 height 17
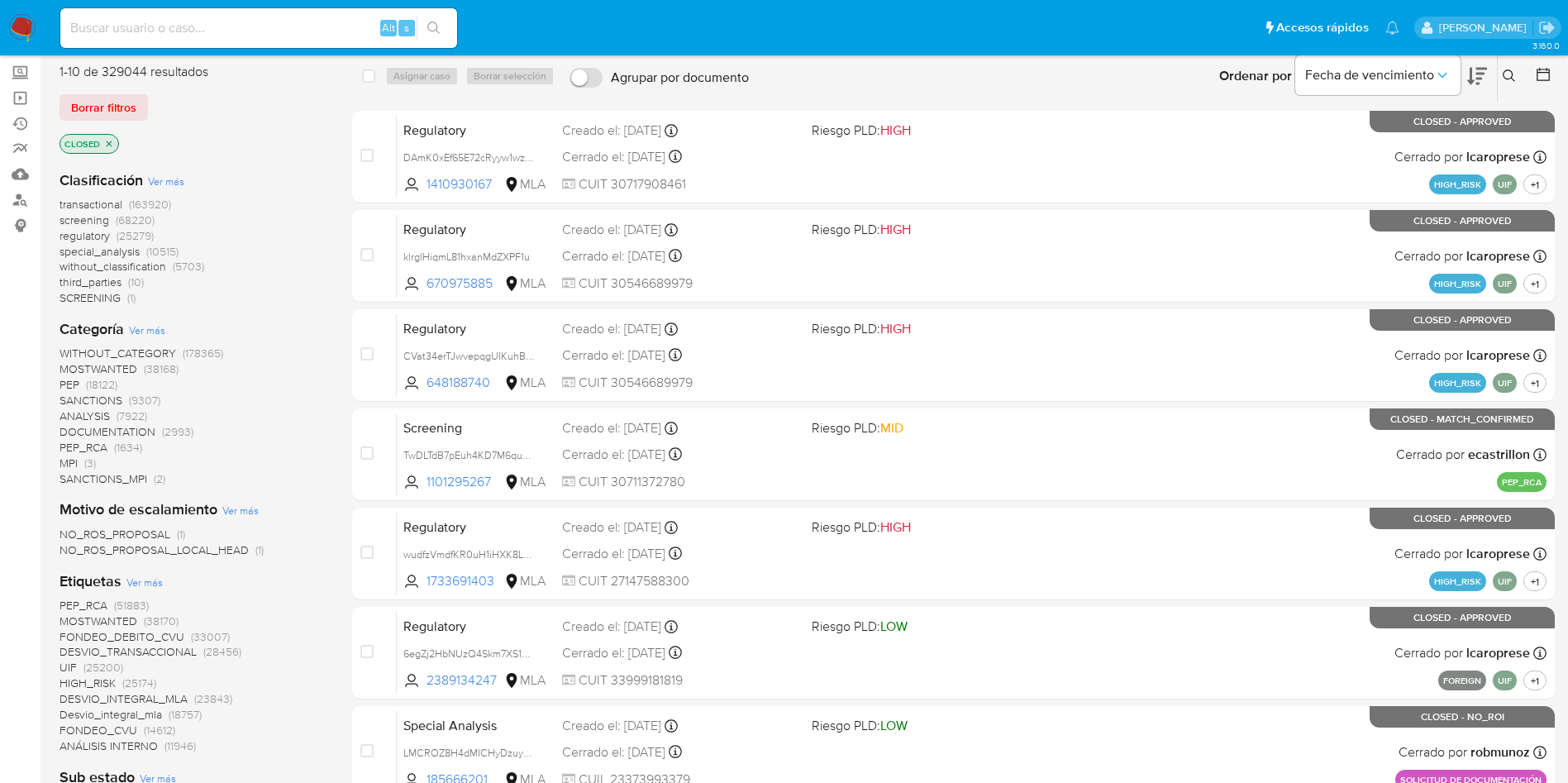
scroll to position [372, 0]
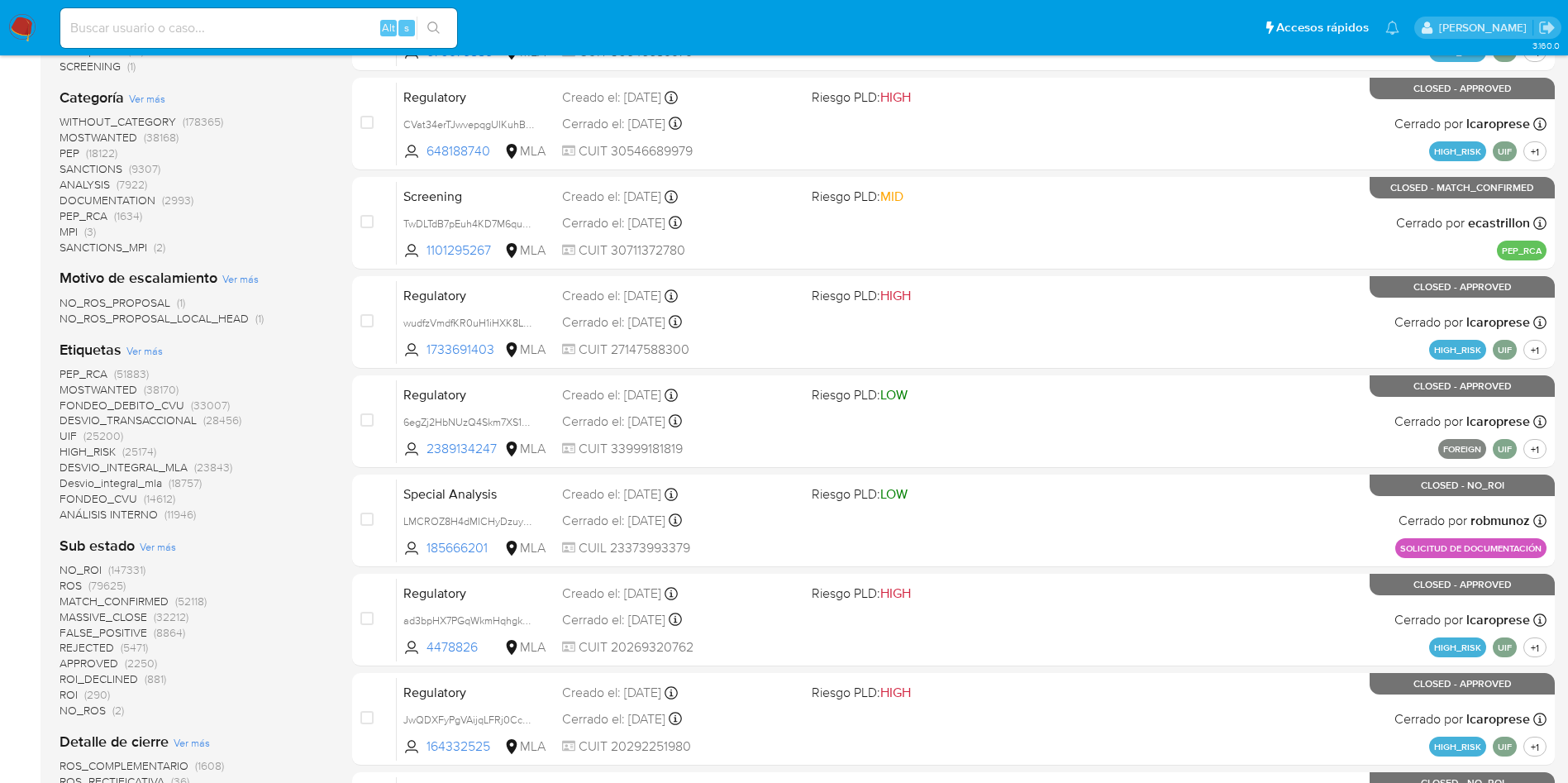
click at [88, 589] on span "(79625)" at bounding box center [106, 585] width 37 height 17
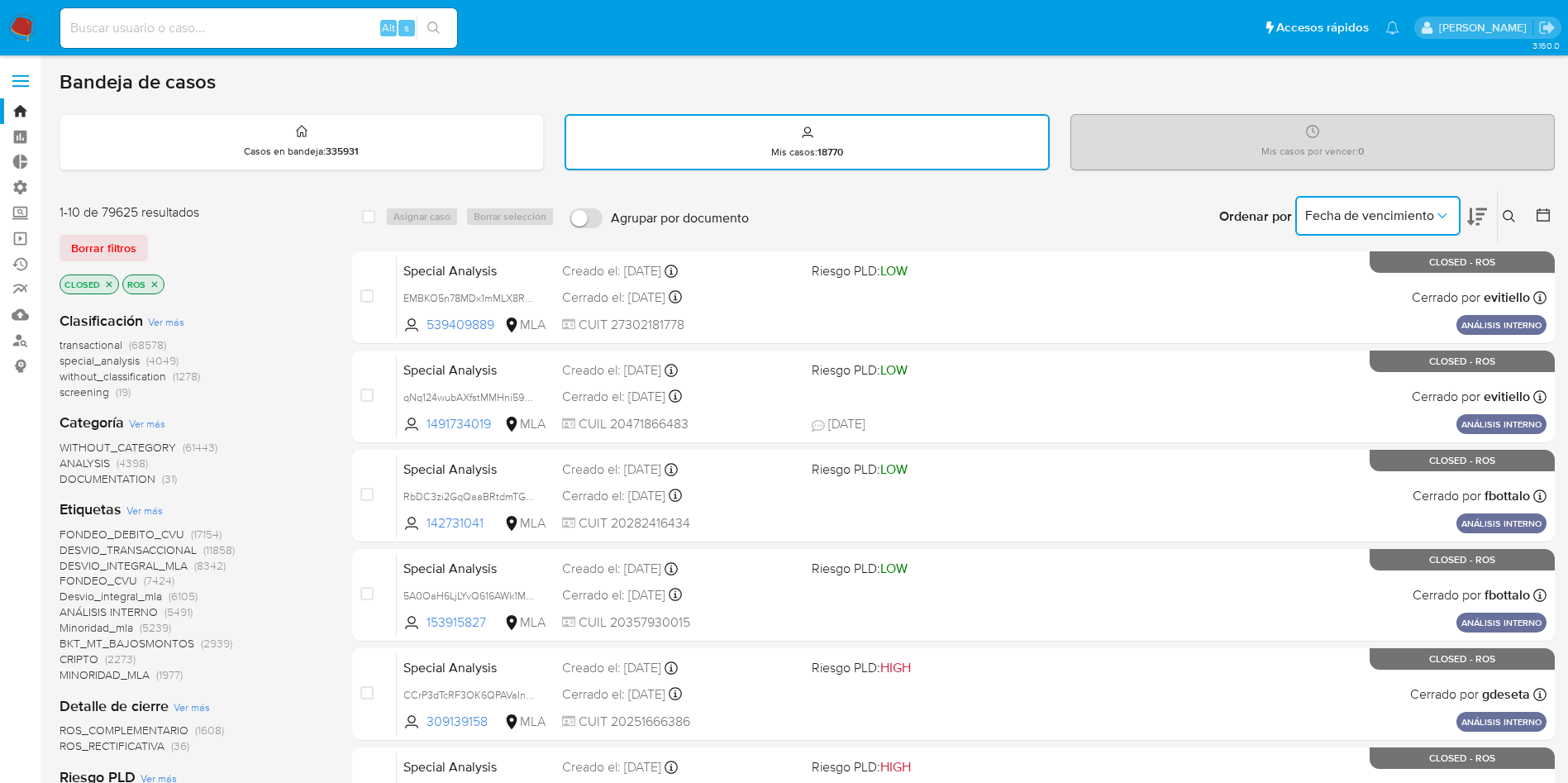
click at [1352, 220] on span "Fecha de vencimiento" at bounding box center [1370, 215] width 129 height 17
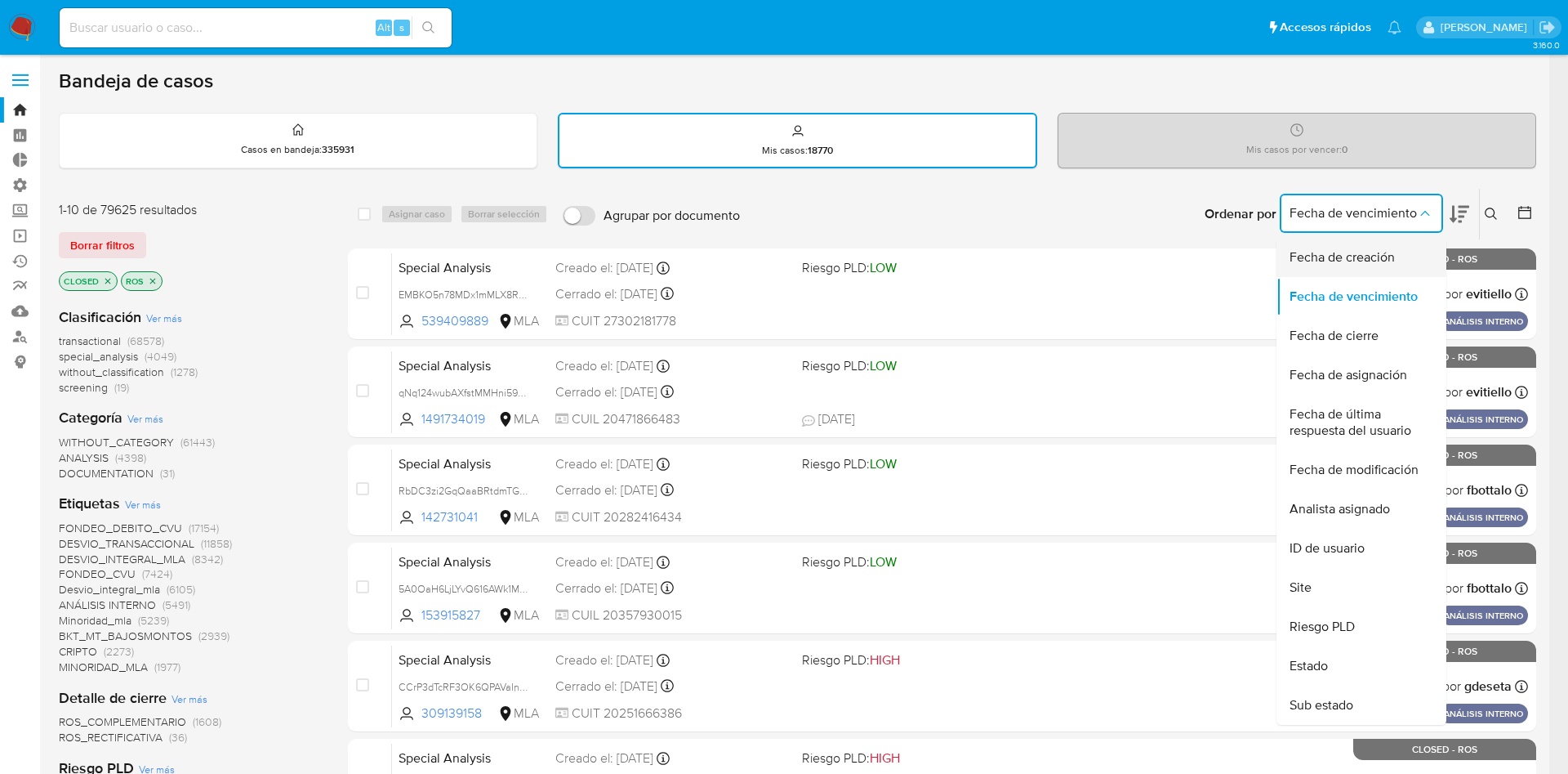
click at [1333, 253] on span "Fecha de creación" at bounding box center [1342, 257] width 105 height 16
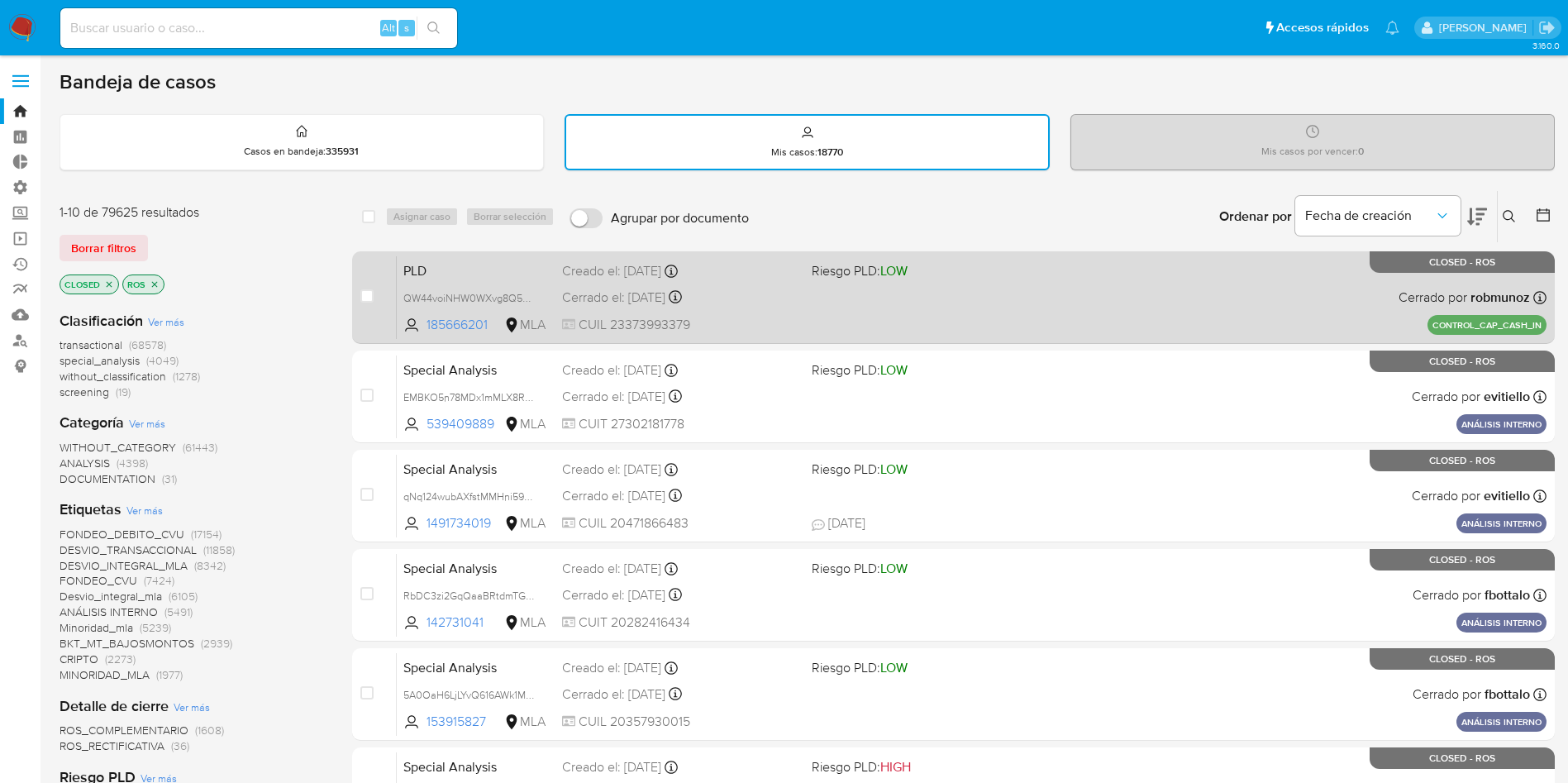
click at [908, 271] on span "LOW" at bounding box center [893, 271] width 27 height 19
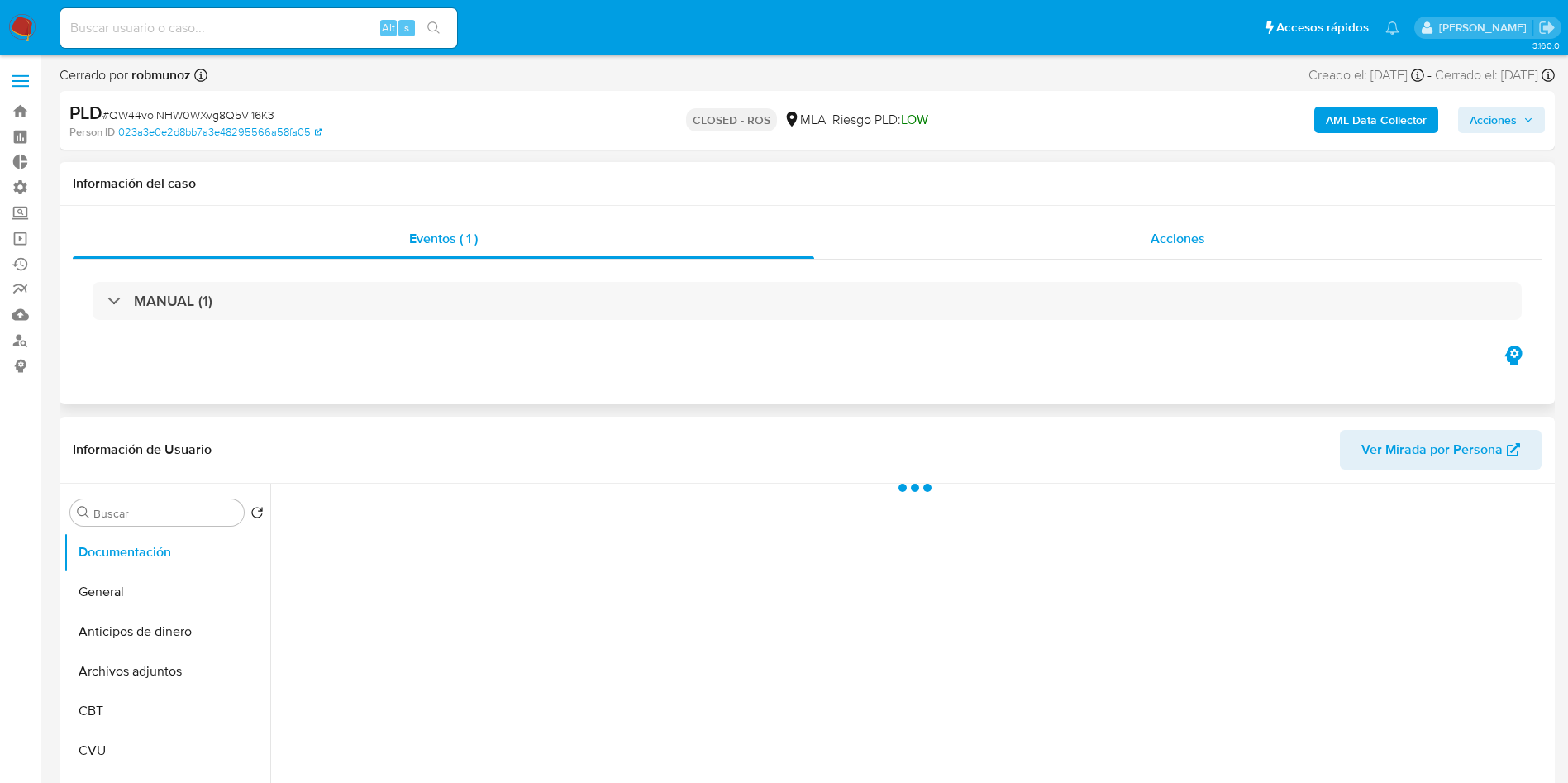
select select "10"
click at [1200, 251] on div "Acciones" at bounding box center [1178, 238] width 727 height 39
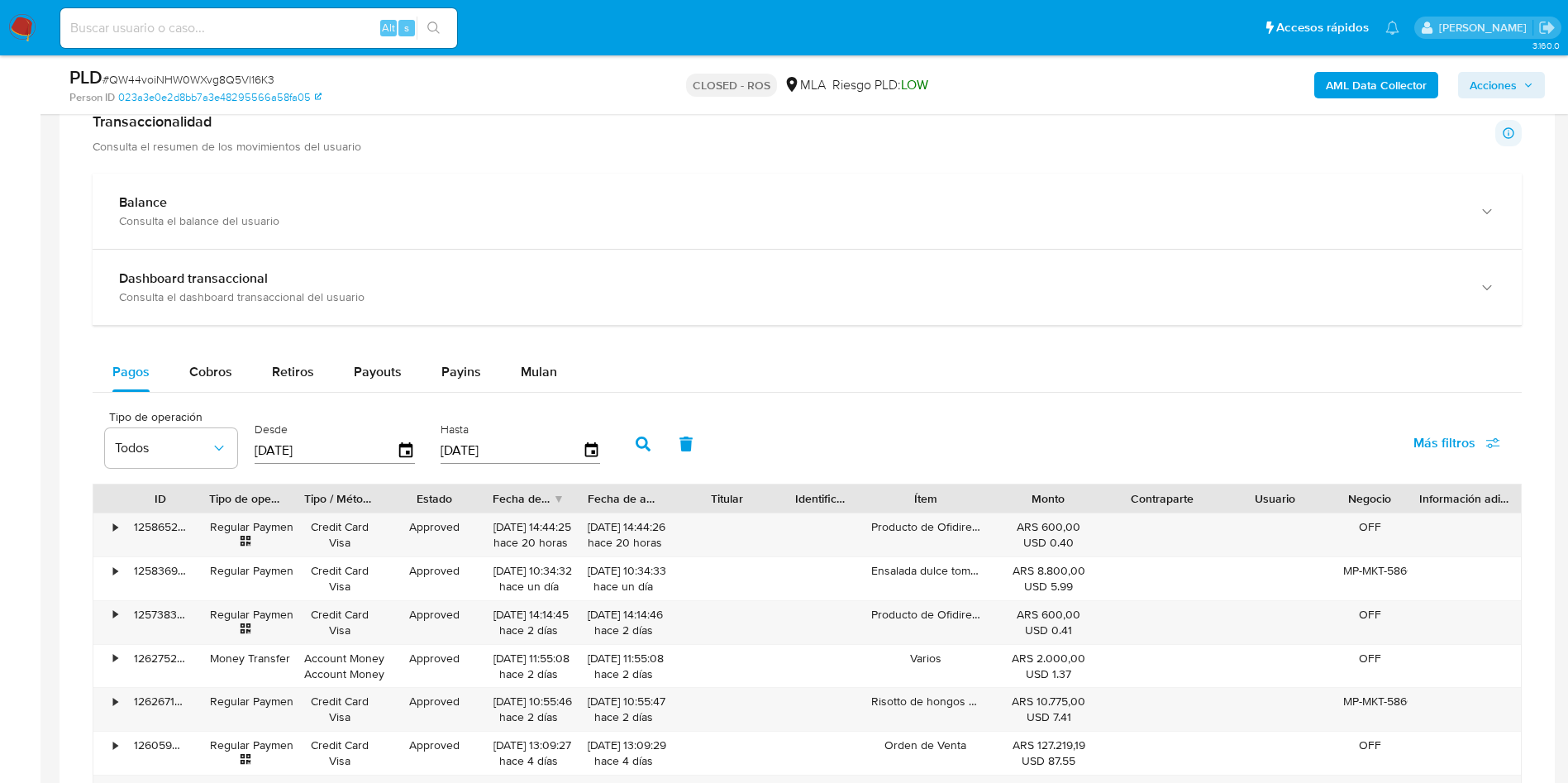
scroll to position [1240, 0]
